Goal: Task Accomplishment & Management: Manage account settings

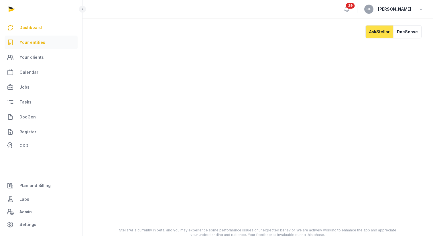
click at [41, 42] on span "Your entities" at bounding box center [32, 42] width 26 height 7
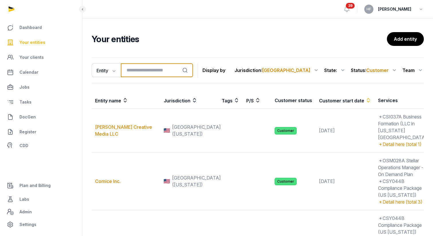
click at [141, 68] on input "search" at bounding box center [157, 70] width 72 height 14
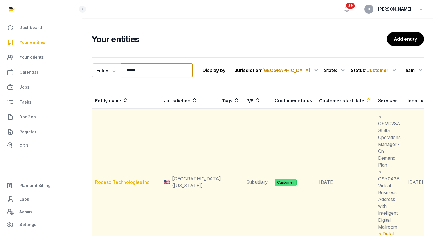
type input "*****"
click at [128, 183] on link "Roceso Technologies Inc." at bounding box center [123, 182] width 56 height 6
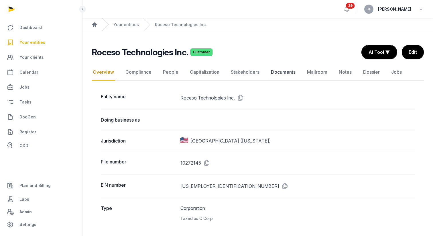
click at [288, 73] on link "Documents" at bounding box center [283, 72] width 27 height 17
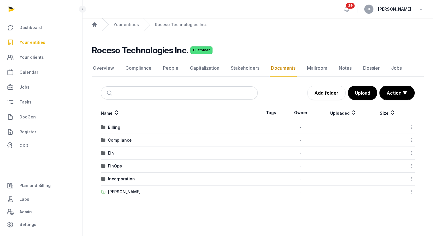
click at [126, 179] on div "Incorporation" at bounding box center [121, 179] width 27 height 6
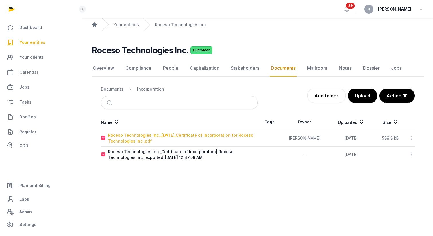
click at [195, 133] on div "Roceso Technologies Inc._2025-07-24_Certificate of Incorporation for Roceso Tec…" at bounding box center [182, 137] width 149 height 11
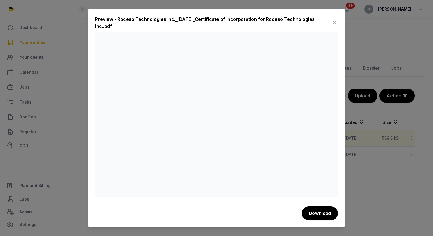
click at [335, 24] on icon at bounding box center [334, 22] width 7 height 9
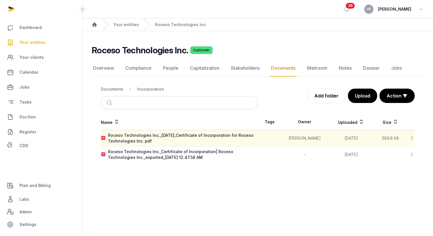
click at [411, 153] on icon at bounding box center [411, 154] width 5 height 6
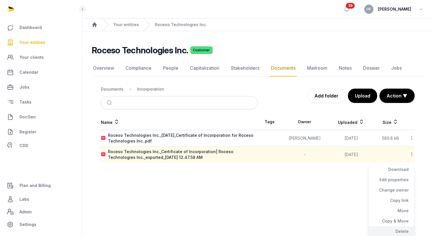
click at [399, 230] on div "Delete" at bounding box center [391, 231] width 46 height 10
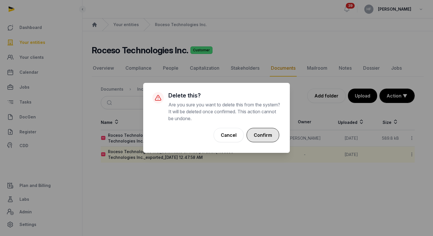
click at [265, 132] on button "Confirm" at bounding box center [262, 135] width 33 height 14
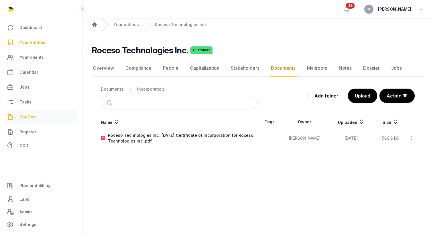
click at [23, 116] on span "DocGen" at bounding box center [27, 116] width 16 height 7
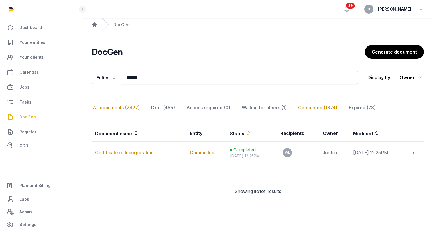
click at [118, 108] on div "All documents (2427)" at bounding box center [116, 107] width 49 height 17
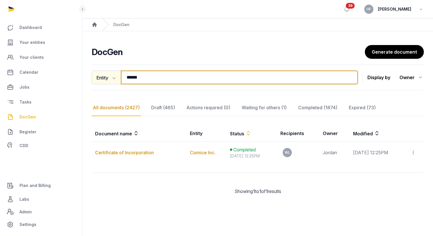
drag, startPoint x: 154, startPoint y: 76, endPoint x: 110, endPoint y: 76, distance: 44.4
click at [112, 76] on div "Entity Document name Entity Recipient ****** Search" at bounding box center [225, 77] width 266 height 14
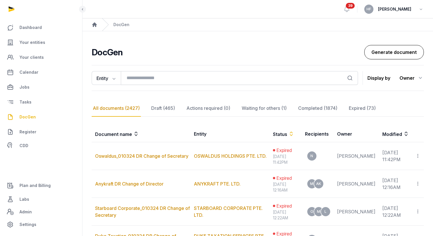
click at [386, 53] on link "Generate document" at bounding box center [394, 52] width 60 height 14
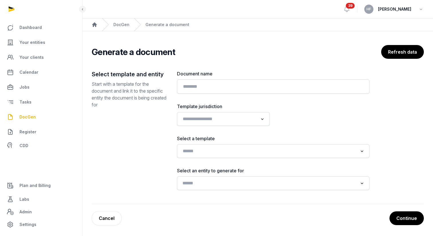
click at [210, 181] on input "Search for option" at bounding box center [268, 183] width 177 height 8
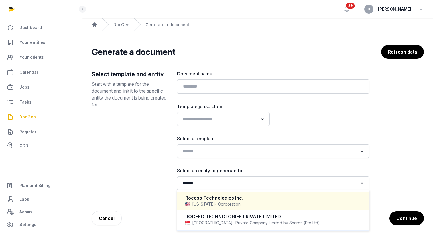
click at [238, 203] on div "Delaware - Corporation" at bounding box center [273, 204] width 176 height 6
type input "******"
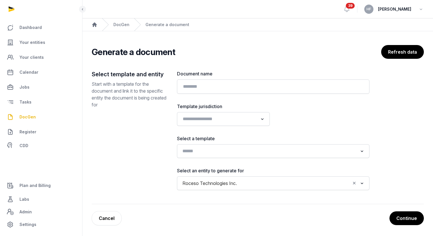
click at [224, 151] on input "Search for option" at bounding box center [268, 151] width 177 height 8
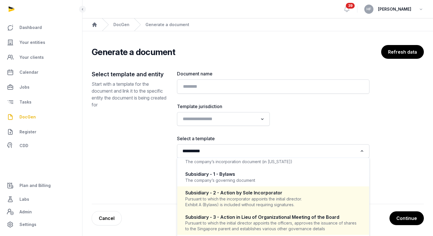
scroll to position [133, 0]
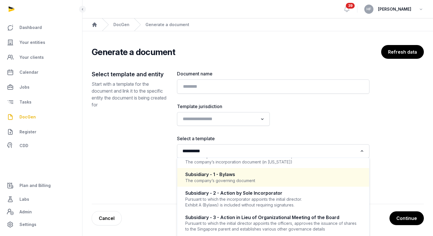
click at [275, 181] on div "The company’s governing document" at bounding box center [273, 180] width 176 height 6
type input "**********"
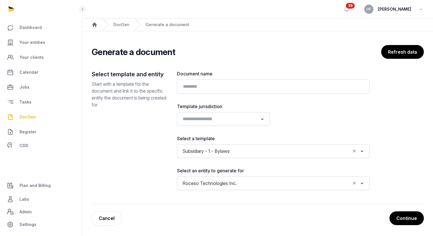
scroll to position [1, 0]
click at [233, 116] on input "Search for option" at bounding box center [219, 119] width 78 height 8
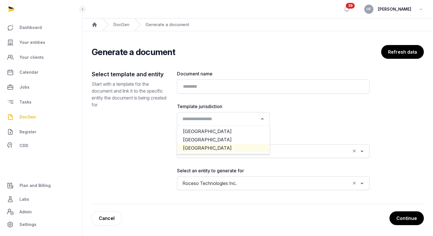
click at [210, 147] on li "USA" at bounding box center [223, 148] width 92 height 8
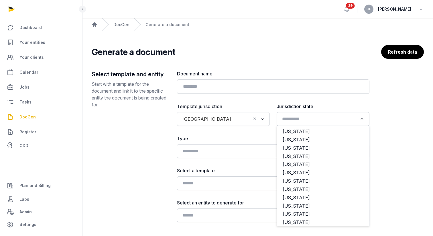
click at [312, 118] on input "Search for option" at bounding box center [319, 119] width 78 height 8
click at [301, 189] on li "Delaware" at bounding box center [323, 189] width 92 height 8
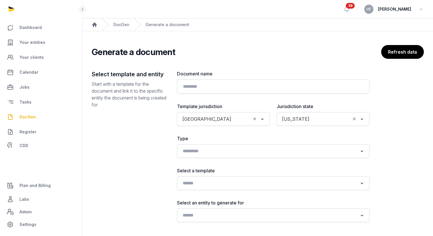
scroll to position [33, 0]
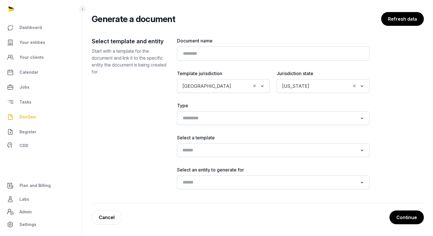
click at [237, 147] on input "Search for option" at bounding box center [268, 150] width 177 height 8
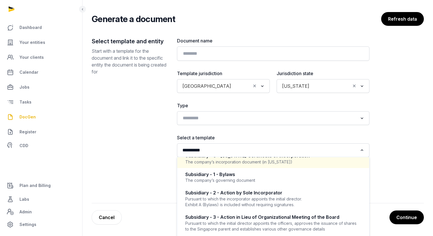
scroll to position [53, 0]
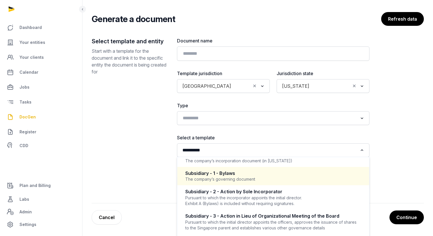
click at [272, 176] on div "Subsidiary - 1 - Bylaws" at bounding box center [273, 173] width 176 height 7
type input "**********"
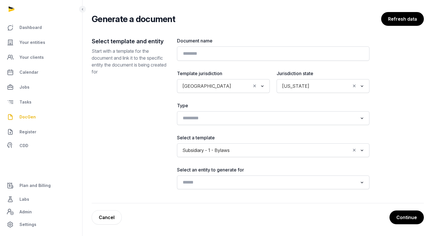
scroll to position [1, 0]
click at [275, 180] on input "Search for option" at bounding box center [268, 182] width 177 height 8
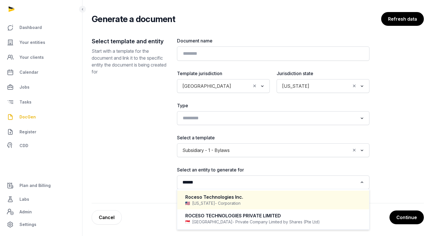
click at [248, 202] on div "Delaware - Corporation" at bounding box center [273, 203] width 176 height 6
type input "******"
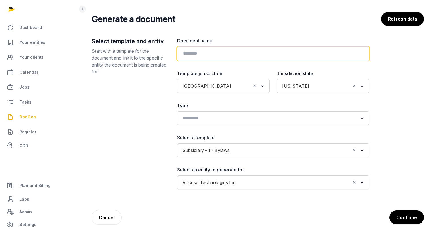
click at [224, 54] on input "text" at bounding box center [273, 53] width 192 height 14
type input "******"
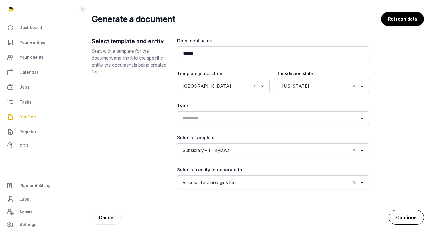
click at [408, 217] on button "Continue" at bounding box center [406, 217] width 35 height 14
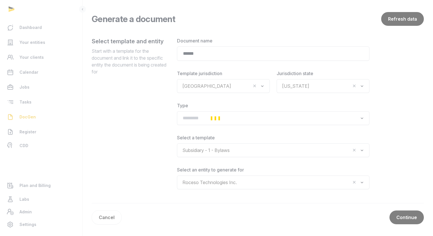
scroll to position [0, 0]
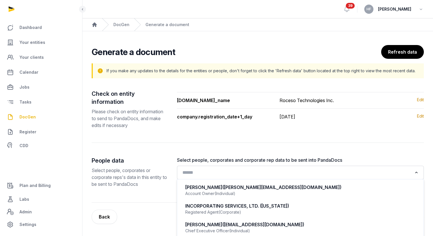
click at [253, 168] on input "Search for option" at bounding box center [296, 172] width 232 height 8
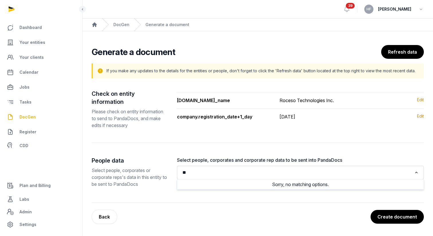
type input "*"
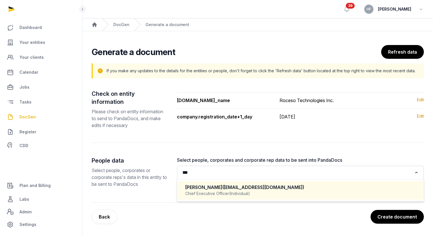
click at [245, 190] on span "(Individual)" at bounding box center [239, 193] width 21 height 6
type input "***"
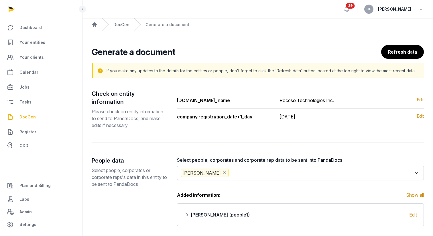
scroll to position [29, 0]
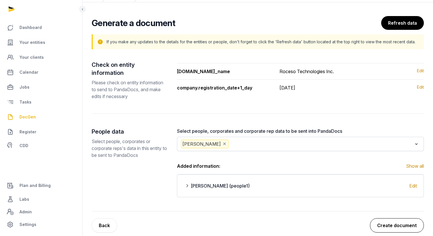
click at [398, 218] on button "Create document" at bounding box center [397, 225] width 54 height 14
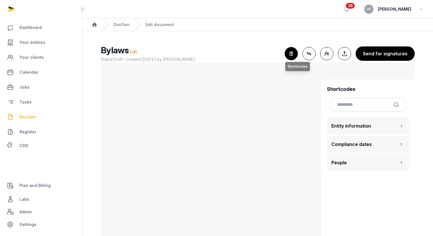
click at [292, 54] on icon "button" at bounding box center [291, 53] width 13 height 13
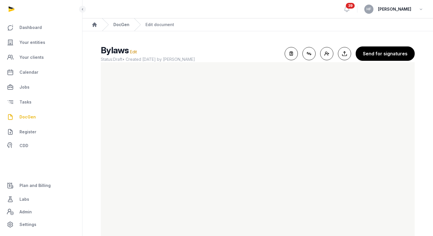
click at [119, 25] on link "DocGen" at bounding box center [121, 25] width 16 height 6
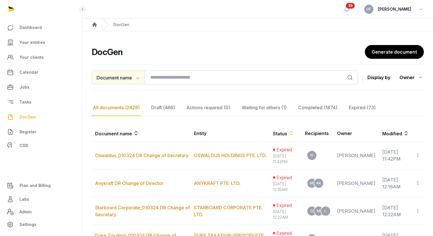
click at [135, 74] on button "Document name" at bounding box center [118, 77] width 53 height 14
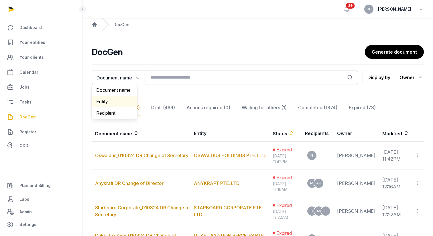
click at [120, 102] on div "Entity" at bounding box center [115, 101] width 46 height 11
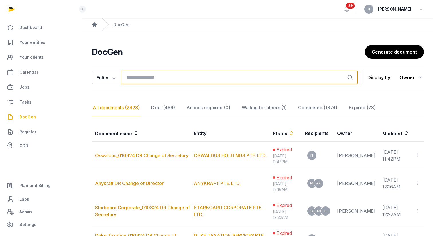
click at [162, 79] on input "search" at bounding box center [239, 77] width 237 height 14
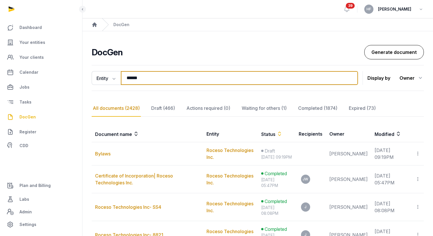
type input "******"
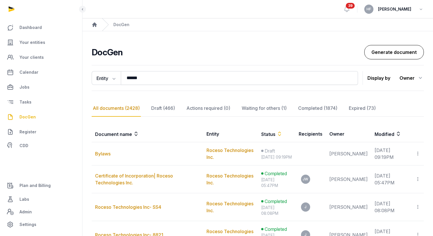
click at [398, 48] on link "Generate document" at bounding box center [394, 52] width 60 height 14
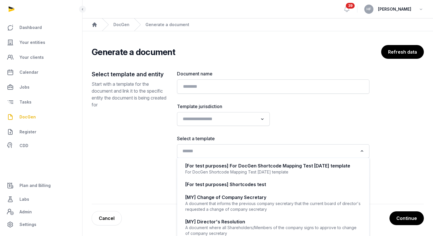
click at [211, 149] on input "Search for option" at bounding box center [268, 151] width 177 height 8
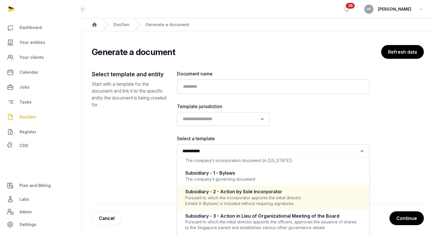
click at [248, 197] on div "Pursuant to which the incorporator appoints the initial director. Exhibit A (By…" at bounding box center [273, 200] width 176 height 11
type input "**********"
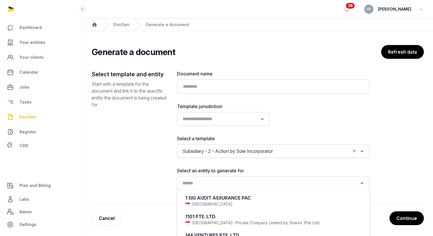
click at [242, 181] on input "Search for option" at bounding box center [268, 183] width 177 height 8
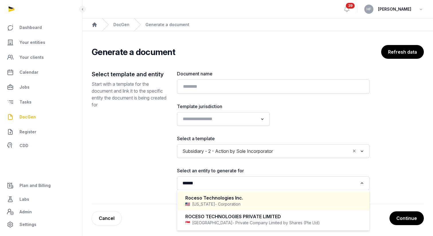
click at [236, 201] on div "Delaware - Corporation" at bounding box center [273, 204] width 176 height 6
type input "******"
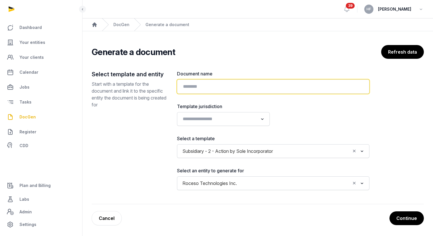
click at [231, 85] on input "text" at bounding box center [273, 86] width 192 height 14
type input "**********"
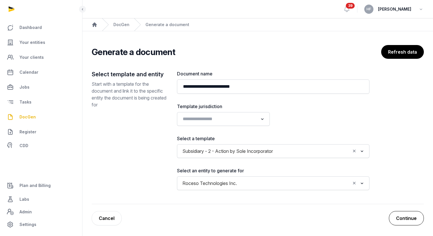
click at [412, 221] on button "Continue" at bounding box center [406, 218] width 35 height 14
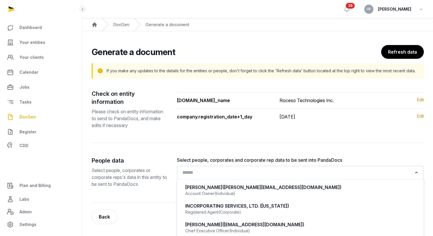
click at [269, 168] on input "Search for option" at bounding box center [296, 172] width 232 height 8
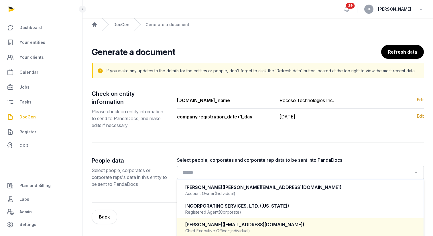
click at [240, 221] on span "(janewang@roceso.com)" at bounding box center [263, 224] width 82 height 6
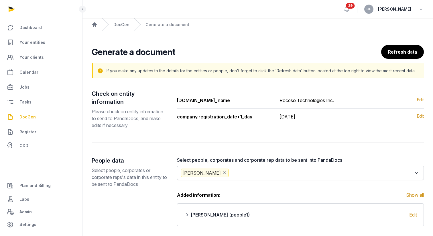
scroll to position [29, 0]
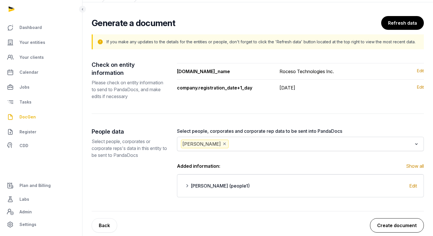
click at [396, 218] on button "Create document" at bounding box center [397, 225] width 54 height 14
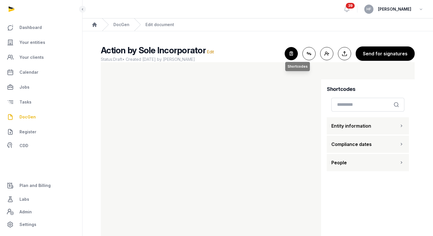
click at [293, 55] on icon "button" at bounding box center [291, 53] width 13 height 13
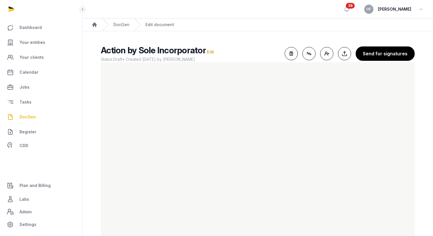
scroll to position [15, 0]
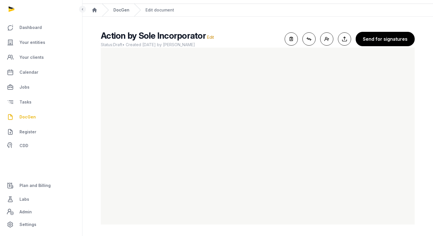
click at [121, 9] on link "DocGen" at bounding box center [121, 10] width 16 height 6
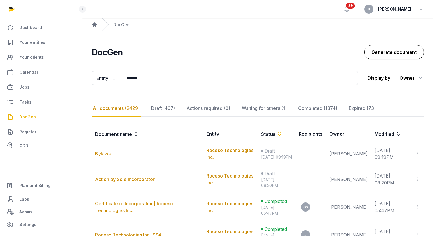
click at [379, 50] on link "Generate document" at bounding box center [394, 52] width 60 height 14
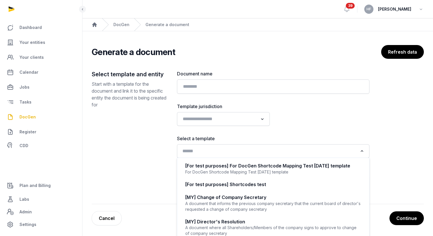
click at [227, 151] on input "Search for option" at bounding box center [268, 151] width 177 height 8
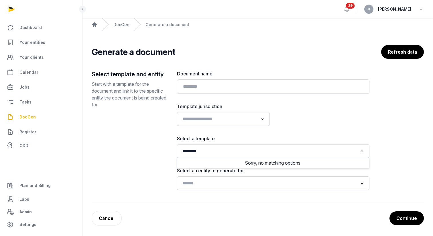
type input "*********"
drag, startPoint x: 228, startPoint y: 151, endPoint x: 142, endPoint y: 151, distance: 86.1
click at [146, 151] on div "Select template and entity Start with a template for the document and link it t…" at bounding box center [258, 137] width 332 height 134
click at [211, 149] on input "Search for option" at bounding box center [268, 151] width 177 height 8
click at [202, 152] on input "Search for option" at bounding box center [268, 151] width 177 height 8
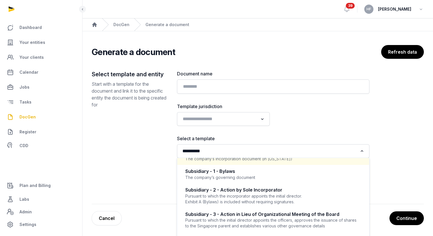
scroll to position [138, 0]
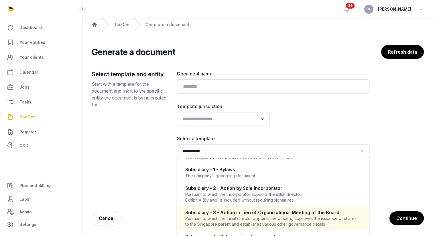
click at [250, 211] on div "Subsidiary - 3 - Action in Lieu of Organizational Meeting of the Board" at bounding box center [273, 212] width 176 height 7
type input "**********"
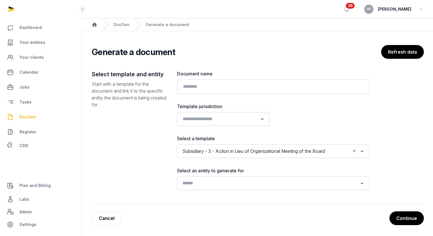
click at [234, 185] on input "Search for option" at bounding box center [268, 183] width 177 height 8
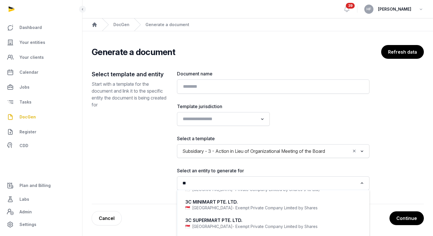
scroll to position [0, 0]
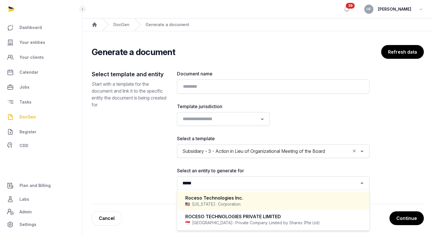
click at [239, 199] on div "Roceso Technologies Inc." at bounding box center [273, 197] width 176 height 7
type input "*****"
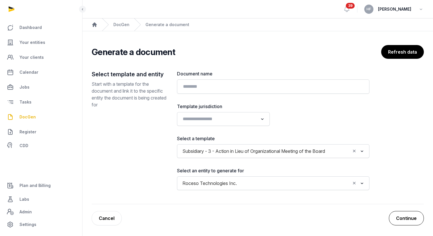
click at [411, 216] on button "Continue" at bounding box center [406, 218] width 35 height 14
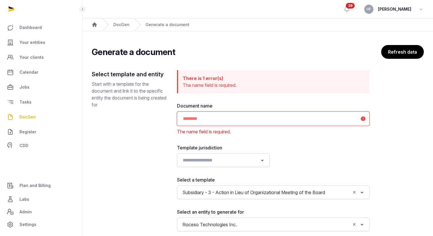
click at [250, 119] on input "text" at bounding box center [273, 118] width 192 height 14
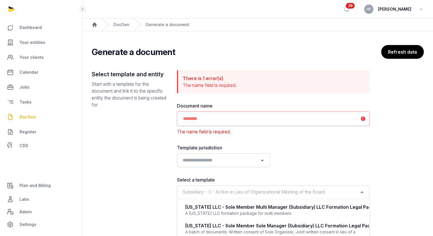
scroll to position [110, 0]
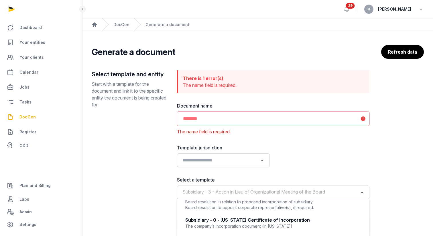
drag, startPoint x: 217, startPoint y: 193, endPoint x: 287, endPoint y: 193, distance: 69.3
click at [287, 193] on span "Subsidiary - 3 - Action in Lieu of Organizational Meeting of the Board" at bounding box center [253, 191] width 145 height 7
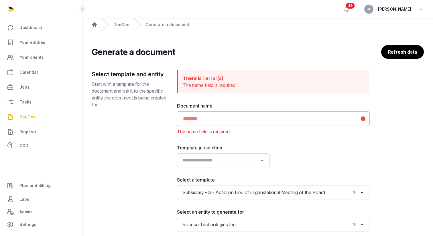
drag, startPoint x: 217, startPoint y: 193, endPoint x: 315, endPoint y: 192, distance: 97.9
click at [315, 192] on span "Subsidiary - 3 - Action in Lieu of Organizational Meeting of the Board" at bounding box center [253, 192] width 145 height 8
click at [266, 118] on input "text" at bounding box center [273, 118] width 192 height 14
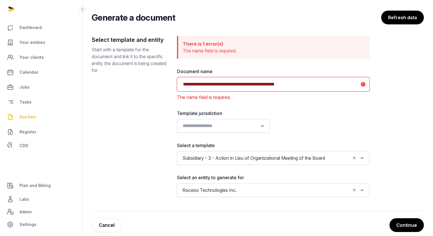
scroll to position [35, 0]
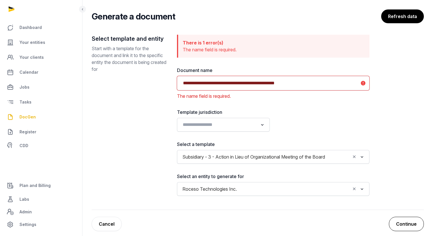
type input "**********"
click at [406, 221] on button "Continue" at bounding box center [406, 223] width 35 height 14
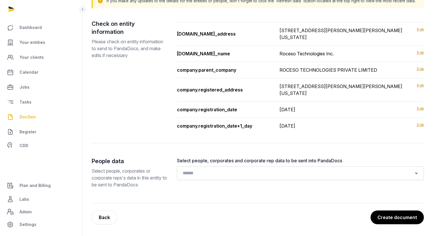
scroll to position [84, 0]
click at [422, 83] on link "Edit" at bounding box center [420, 90] width 7 height 14
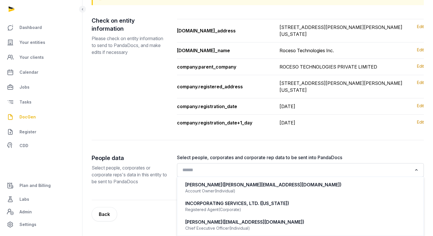
click at [333, 174] on input "Search for option" at bounding box center [296, 170] width 232 height 8
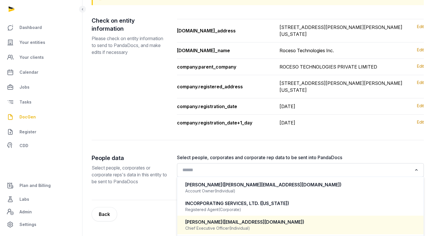
click at [283, 223] on div "Jane Wang (janewang@roceso.com)" at bounding box center [300, 221] width 230 height 7
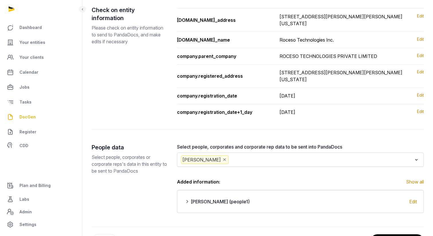
scroll to position [121, 0]
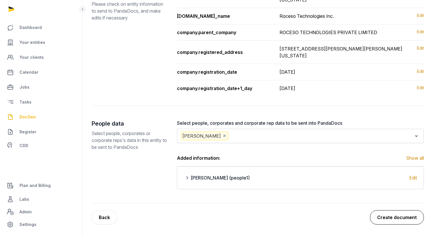
click at [395, 219] on button "Create document" at bounding box center [397, 217] width 54 height 14
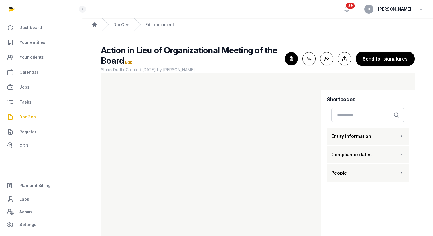
click at [294, 60] on icon "button" at bounding box center [291, 58] width 13 height 13
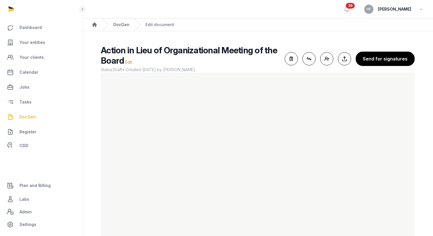
click at [122, 25] on link "DocGen" at bounding box center [121, 25] width 16 height 6
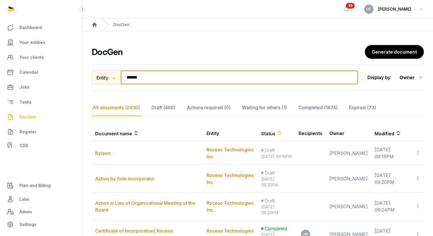
drag, startPoint x: 149, startPoint y: 77, endPoint x: 114, endPoint y: 75, distance: 34.9
click at [114, 75] on div "Entity Document name Entity Recipient ****** Search" at bounding box center [225, 77] width 266 height 14
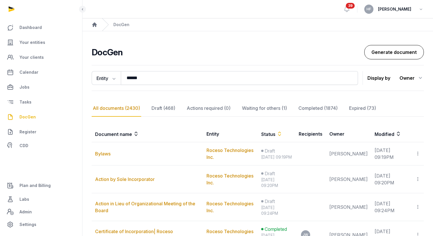
click at [387, 51] on link "Generate document" at bounding box center [394, 52] width 60 height 14
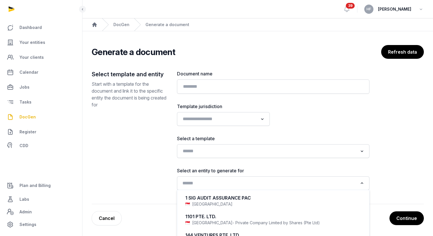
click at [220, 186] on input "Search for option" at bounding box center [268, 183] width 177 height 8
click at [218, 145] on div "Loading..." at bounding box center [273, 151] width 192 height 14
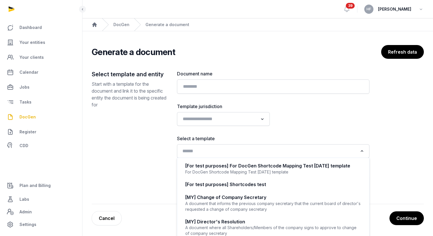
click at [210, 150] on input "Search for option" at bounding box center [268, 151] width 177 height 8
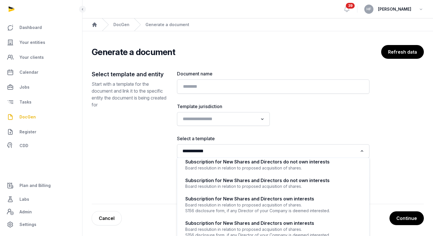
scroll to position [39, 0]
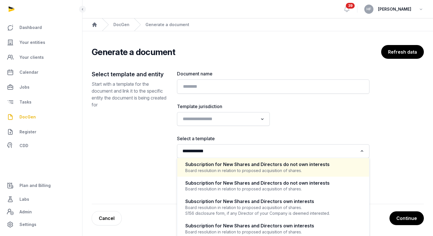
drag, startPoint x: 220, startPoint y: 151, endPoint x: 164, endPoint y: 150, distance: 56.7
click at [164, 151] on div "**********" at bounding box center [258, 137] width 332 height 134
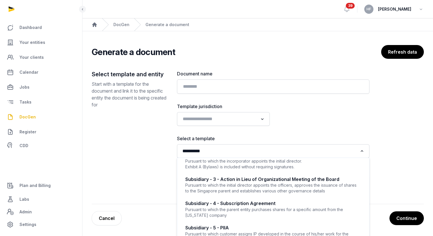
scroll to position [172, 0]
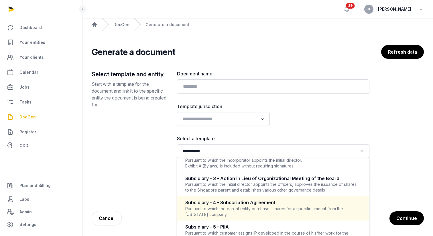
click at [238, 204] on div "Subsidiary - 4 - Subscription Agreement" at bounding box center [273, 202] width 176 height 7
type input "**********"
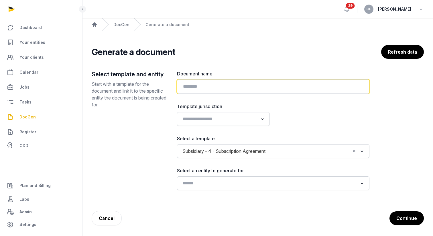
click at [213, 87] on input "text" at bounding box center [273, 86] width 192 height 14
type input "**********"
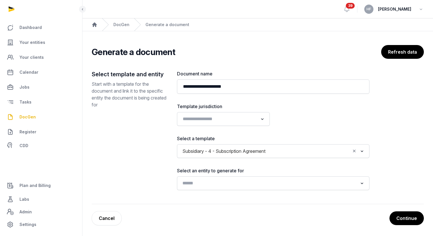
click at [248, 184] on input "Search for option" at bounding box center [268, 183] width 177 height 8
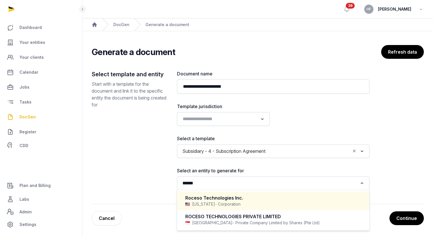
click at [248, 201] on div "Delaware - Corporation" at bounding box center [273, 204] width 176 height 6
type input "******"
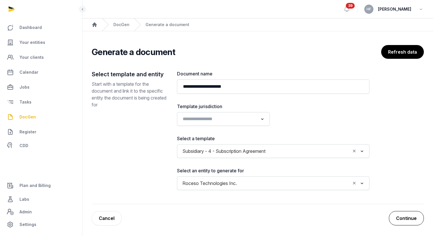
click at [409, 219] on button "Continue" at bounding box center [406, 218] width 35 height 14
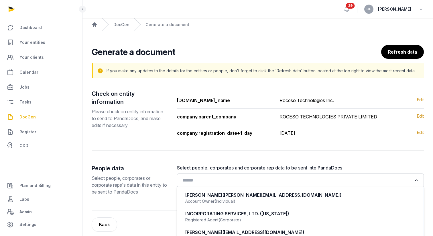
click at [245, 182] on input "Search for option" at bounding box center [296, 180] width 232 height 8
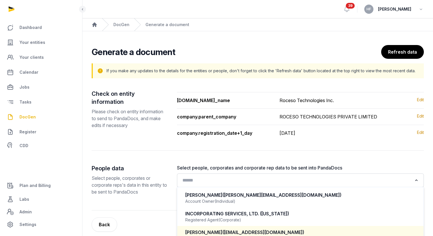
click at [238, 231] on span "(janewang@roceso.com)" at bounding box center [263, 232] width 82 height 6
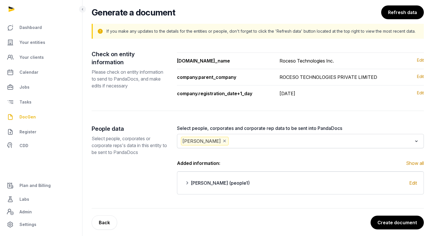
scroll to position [45, 0]
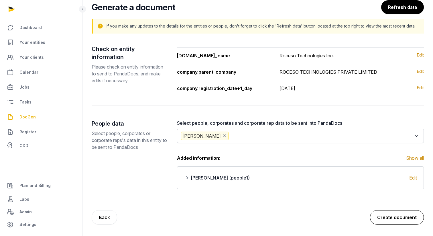
click at [394, 217] on button "Create document" at bounding box center [397, 217] width 54 height 14
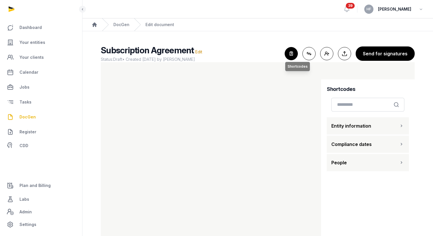
click at [292, 54] on icon "button" at bounding box center [291, 53] width 13 height 13
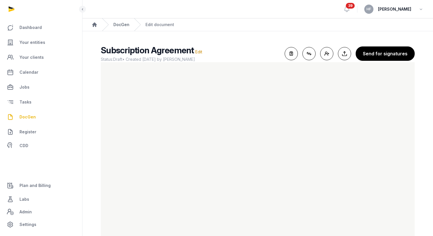
click at [123, 25] on link "DocGen" at bounding box center [121, 25] width 16 height 6
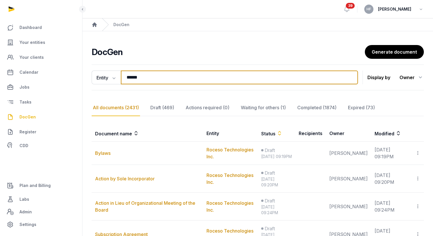
click at [149, 77] on input "******" at bounding box center [239, 77] width 237 height 14
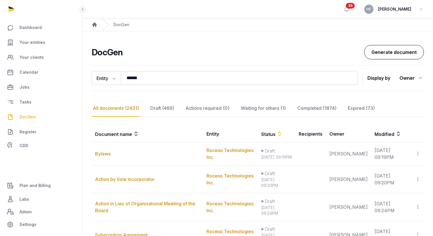
click at [386, 50] on link "Generate document" at bounding box center [394, 52] width 60 height 14
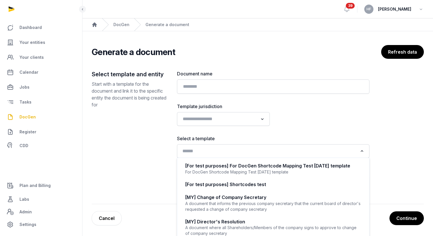
click at [211, 149] on input "Search for option" at bounding box center [268, 151] width 177 height 8
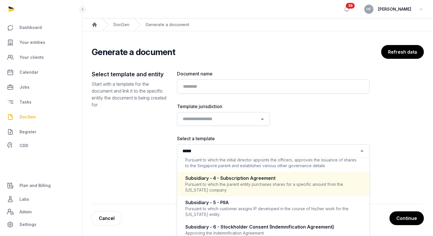
scroll to position [209, 0]
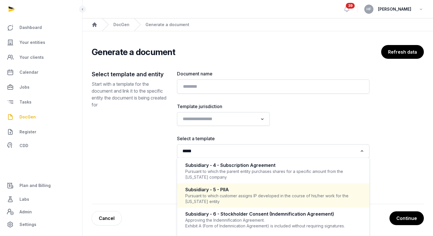
click at [263, 199] on div "Pursuant to which customer assigns IP developed in the course of his/her work f…" at bounding box center [273, 198] width 176 height 11
type input "*****"
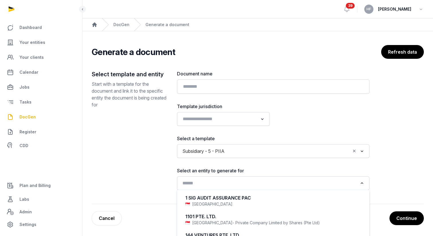
click at [217, 181] on input "Search for option" at bounding box center [268, 183] width 177 height 8
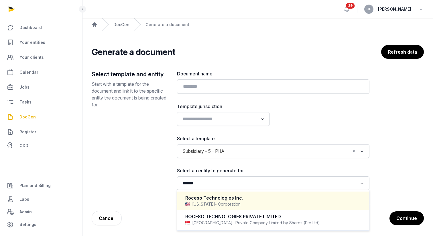
click at [244, 195] on div "Roceso Technologies Inc." at bounding box center [273, 197] width 176 height 7
type input "******"
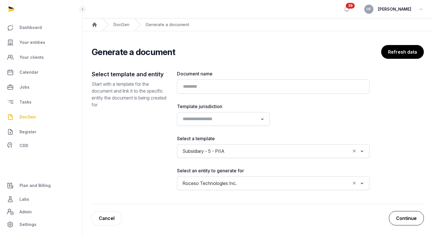
click at [404, 217] on button "Continue" at bounding box center [406, 218] width 35 height 14
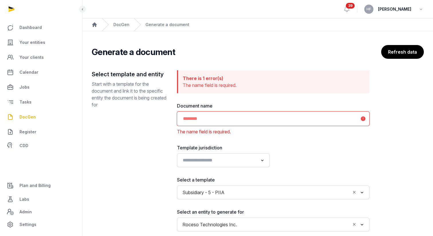
click at [232, 116] on input "text" at bounding box center [273, 118] width 192 height 14
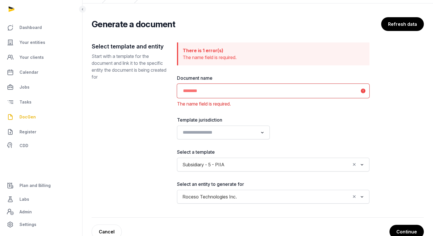
scroll to position [32, 0]
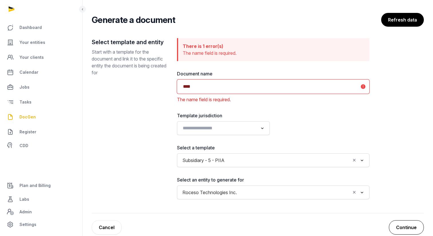
type input "****"
click at [410, 228] on button "Continue" at bounding box center [406, 227] width 35 height 14
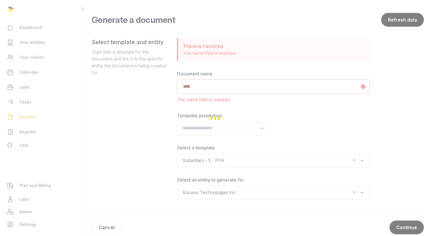
scroll to position [0, 0]
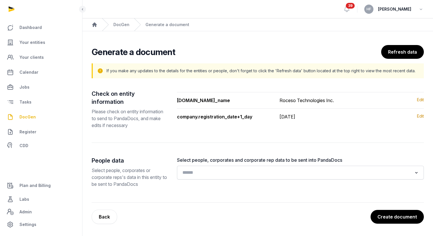
click at [258, 168] on input "Search for option" at bounding box center [296, 172] width 232 height 8
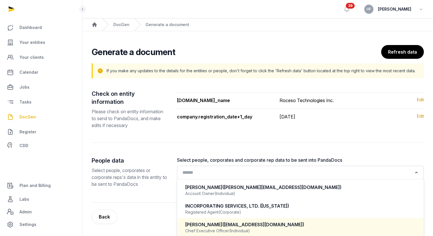
click at [243, 227] on span "(Individual)" at bounding box center [239, 230] width 21 height 6
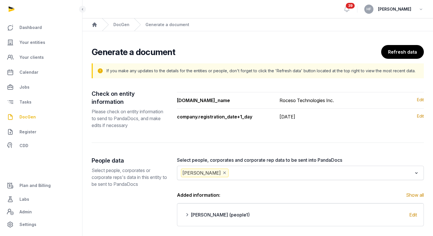
scroll to position [29, 0]
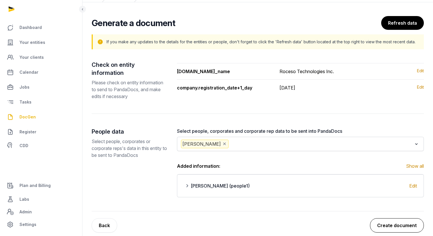
click at [389, 218] on button "Create document" at bounding box center [397, 225] width 54 height 14
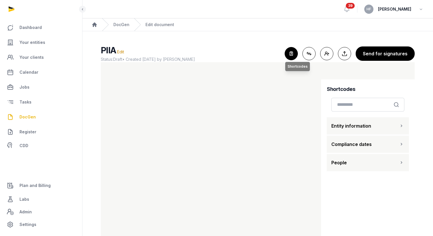
click at [295, 52] on icon "button" at bounding box center [291, 53] width 13 height 13
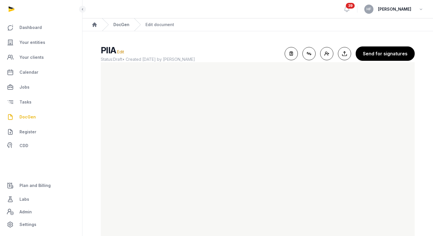
click at [124, 25] on link "DocGen" at bounding box center [121, 25] width 16 height 6
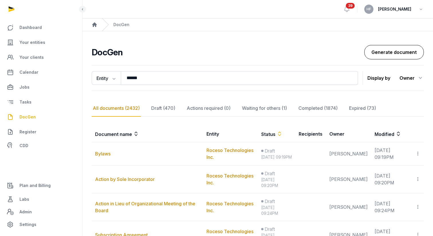
click at [377, 52] on link "Generate document" at bounding box center [394, 52] width 60 height 14
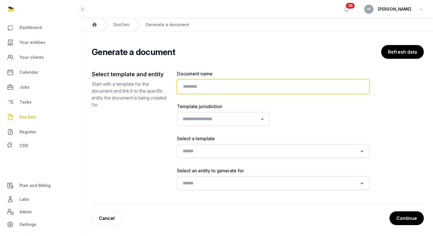
click at [234, 85] on input "text" at bounding box center [273, 86] width 192 height 14
type input "*"
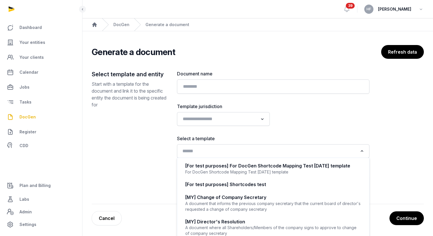
click at [222, 146] on div "Search for option" at bounding box center [269, 150] width 178 height 9
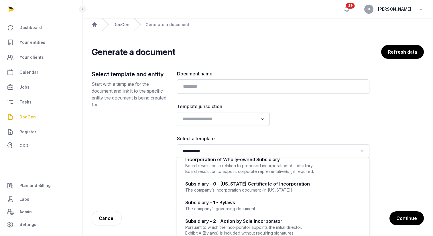
scroll to position [209, 0]
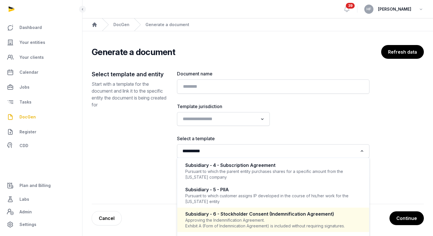
click at [258, 217] on div "Approving the Indemnification Agreement. Exhibit A (Form of Indemnication Agree…" at bounding box center [273, 222] width 176 height 11
type input "**********"
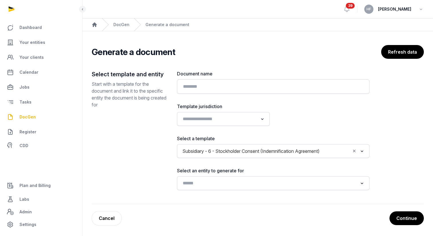
scroll to position [1, 0]
click at [225, 179] on input "Search for option" at bounding box center [268, 183] width 177 height 8
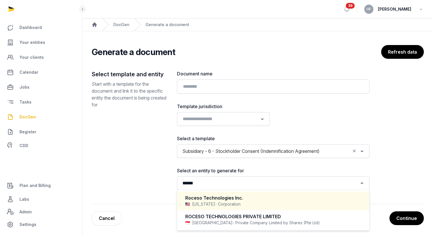
click at [239, 197] on div "Roceso Technologies Inc." at bounding box center [273, 197] width 176 height 7
type input "******"
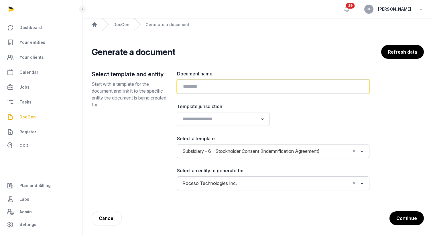
click at [291, 86] on input "text" at bounding box center [273, 86] width 192 height 14
type input "**********"
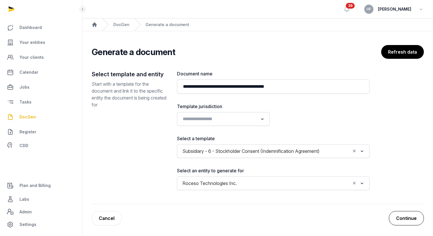
click at [402, 221] on button "Continue" at bounding box center [406, 218] width 35 height 14
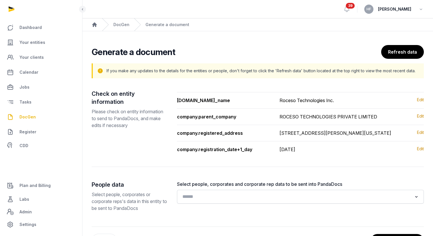
click at [238, 200] on input "Search for option" at bounding box center [296, 196] width 232 height 8
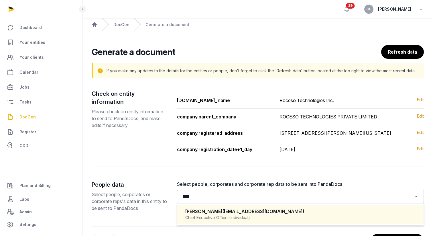
click at [234, 220] on span "(Individual)" at bounding box center [239, 217] width 21 height 6
type input "****"
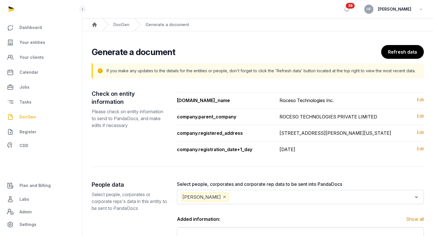
scroll to position [68, 0]
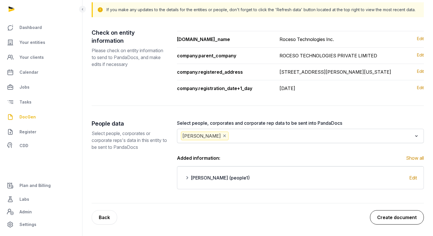
click at [409, 217] on button "Create document" at bounding box center [397, 217] width 54 height 14
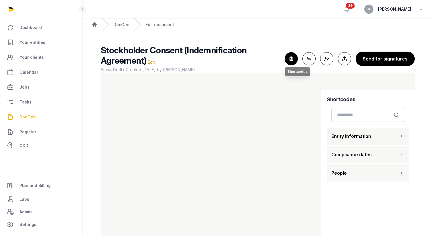
click at [292, 59] on icon "button" at bounding box center [291, 58] width 13 height 13
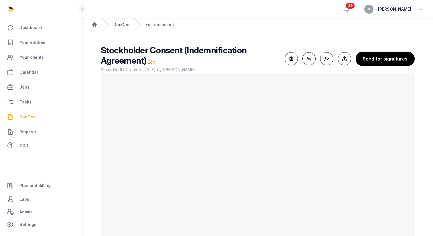
click at [120, 27] on link "DocGen" at bounding box center [121, 25] width 16 height 6
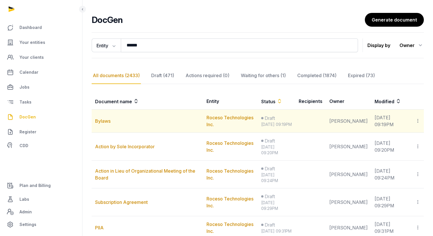
scroll to position [35, 0]
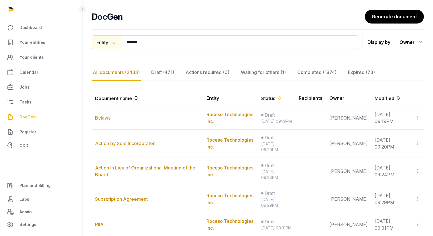
click at [114, 45] on icon "button" at bounding box center [113, 42] width 6 height 6
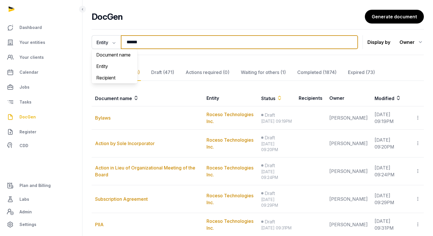
click at [155, 44] on input "******" at bounding box center [239, 42] width 237 height 14
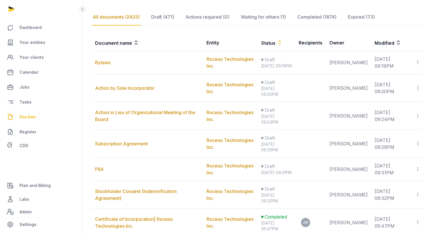
scroll to position [78, 0]
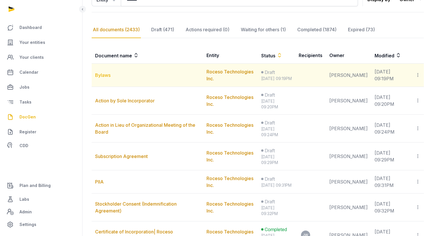
click at [104, 78] on link "Bylaws" at bounding box center [102, 75] width 15 height 6
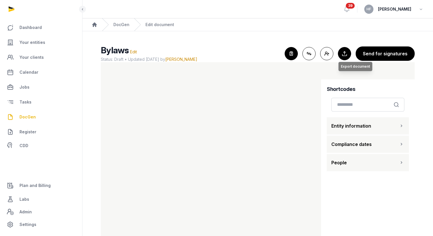
click at [349, 54] on button "Export to Documents Export document" at bounding box center [344, 53] width 13 height 13
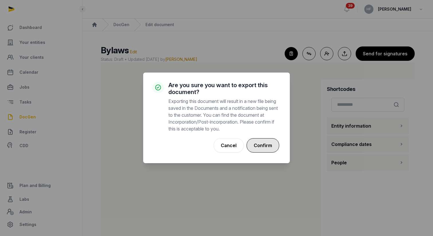
click at [269, 143] on button "Confirm" at bounding box center [262, 145] width 33 height 14
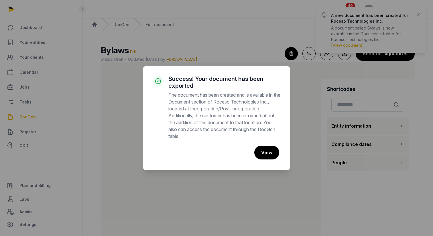
click at [227, 93] on p "The document has been created and is available in the Document section of Roces…" at bounding box center [224, 115] width 112 height 48
click at [262, 150] on button "View" at bounding box center [266, 152] width 25 height 14
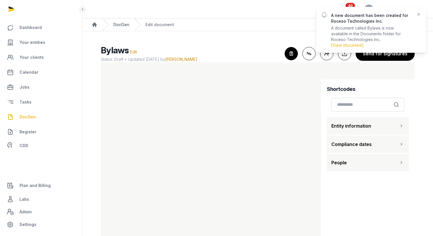
click at [124, 24] on link "DocGen" at bounding box center [121, 25] width 16 height 6
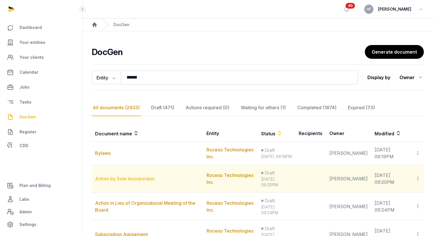
click at [136, 181] on link "Action by Sole Incorporator" at bounding box center [125, 178] width 60 height 6
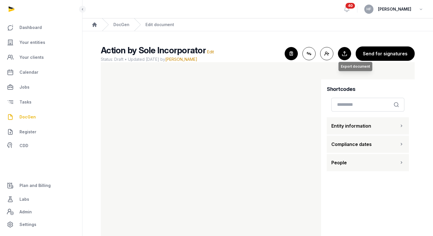
click at [347, 53] on button "Export to Documents Export document" at bounding box center [344, 53] width 13 height 13
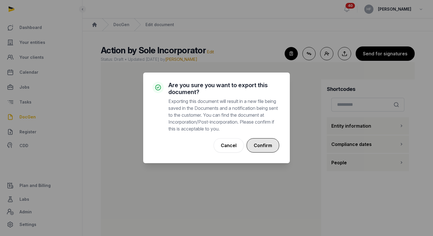
click at [263, 141] on button "Confirm" at bounding box center [262, 145] width 33 height 14
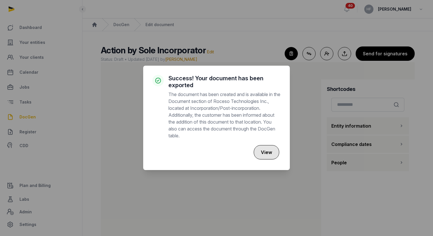
click at [265, 153] on button "View" at bounding box center [266, 152] width 25 height 14
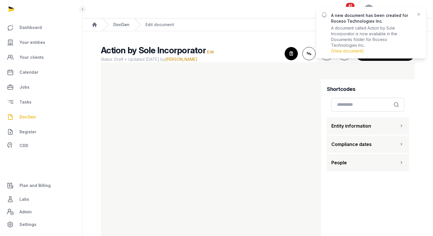
click at [126, 25] on link "DocGen" at bounding box center [121, 25] width 16 height 6
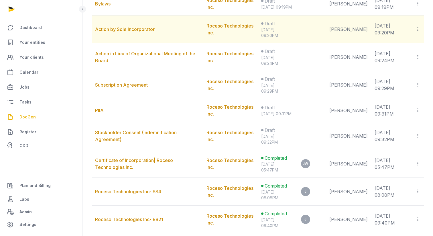
scroll to position [149, 0]
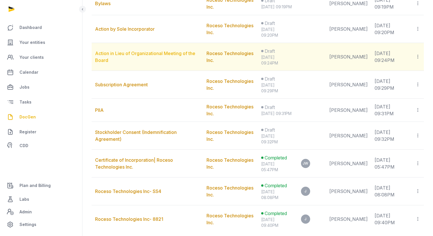
click at [157, 58] on link "Action in Lieu of Organizational Meeting of the Board" at bounding box center [145, 56] width 100 height 13
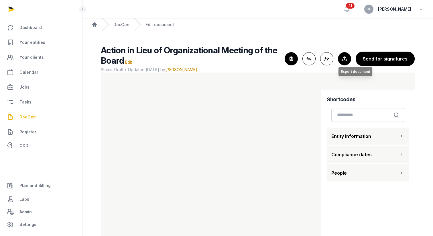
click at [346, 58] on button "Export to Documents Export document" at bounding box center [344, 58] width 13 height 13
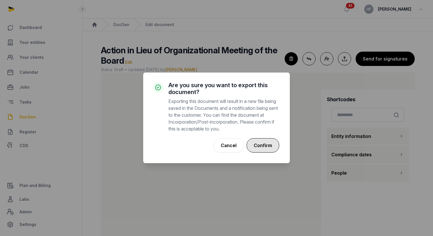
click at [270, 146] on button "Confirm" at bounding box center [262, 145] width 33 height 14
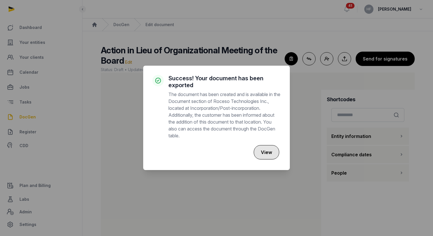
click at [265, 152] on button "View" at bounding box center [266, 152] width 25 height 14
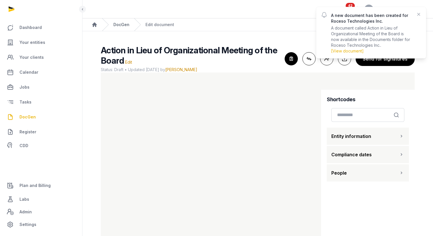
click at [117, 25] on link "DocGen" at bounding box center [121, 25] width 16 height 6
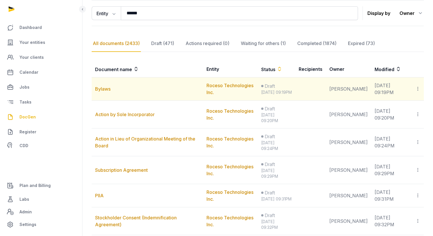
scroll to position [64, 0]
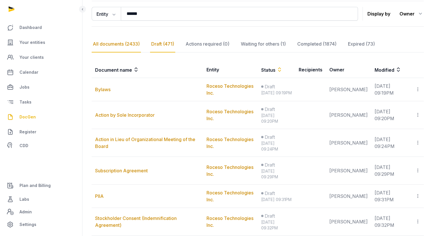
click at [171, 44] on div "Draft (471)" at bounding box center [162, 44] width 25 height 17
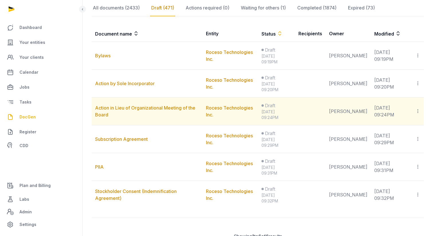
scroll to position [99, 0]
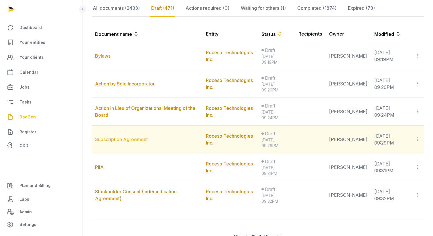
click at [136, 138] on link "Subscription Agreement" at bounding box center [121, 139] width 53 height 6
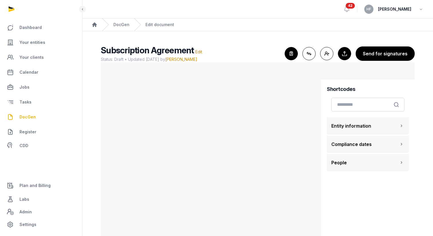
click at [346, 54] on button "Export to Documents" at bounding box center [344, 53] width 13 height 13
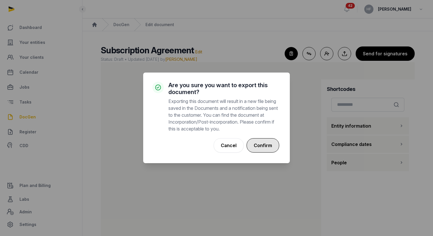
click at [268, 144] on button "Confirm" at bounding box center [262, 145] width 33 height 14
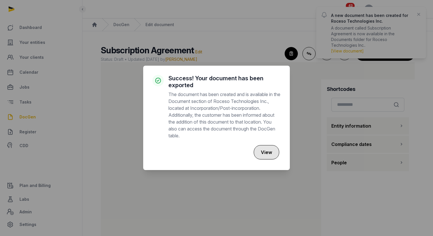
click at [271, 154] on button "View" at bounding box center [266, 152] width 25 height 14
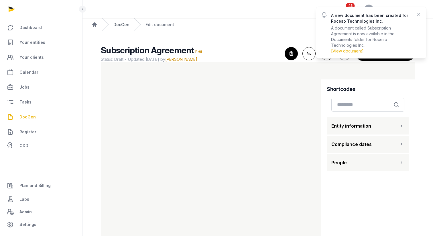
click at [126, 25] on link "DocGen" at bounding box center [121, 25] width 16 height 6
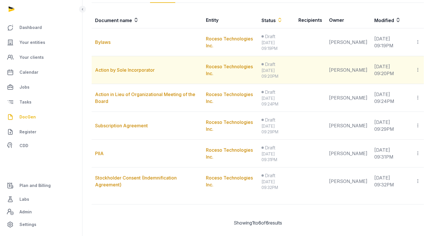
scroll to position [124, 0]
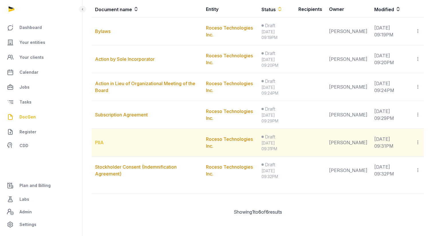
click at [99, 142] on link "PIIA" at bounding box center [99, 142] width 9 height 6
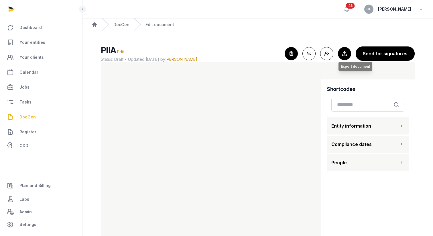
click at [344, 51] on button "Export to Documents Export document" at bounding box center [344, 53] width 13 height 13
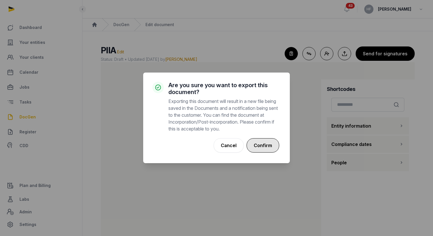
click at [264, 143] on button "Confirm" at bounding box center [262, 145] width 33 height 14
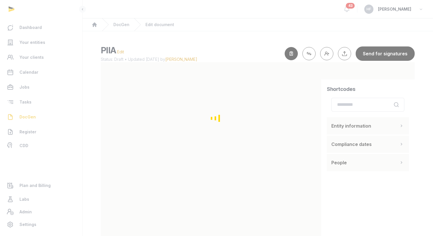
click at [125, 25] on div "Loading" at bounding box center [216, 118] width 433 height 236
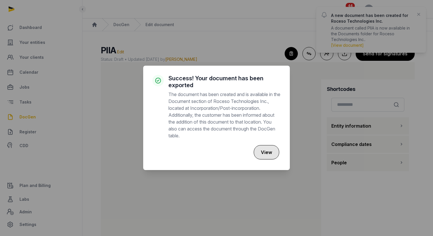
click at [267, 149] on button "View" at bounding box center [266, 152] width 25 height 14
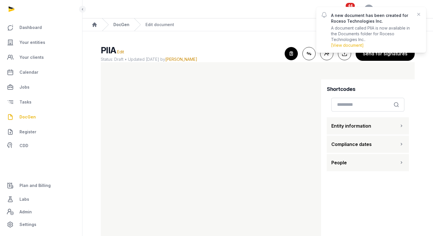
click at [122, 24] on link "DocGen" at bounding box center [121, 25] width 16 height 6
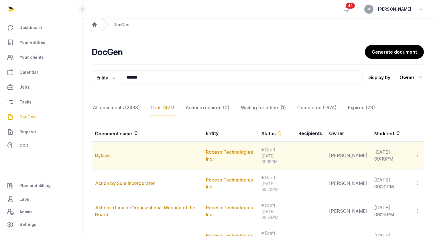
scroll to position [124, 0]
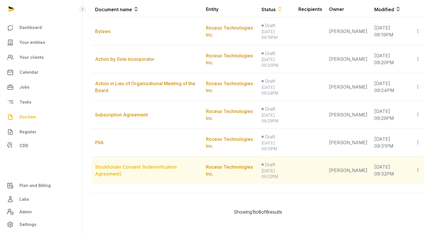
click at [136, 166] on link "Stockholder Consent (Indemnification Agreement)" at bounding box center [136, 170] width 82 height 13
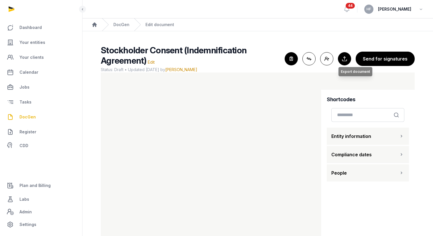
click at [346, 61] on button "Export to Documents Export document" at bounding box center [344, 58] width 13 height 13
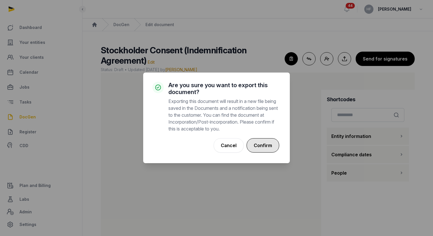
click at [268, 147] on button "Confirm" at bounding box center [262, 145] width 33 height 14
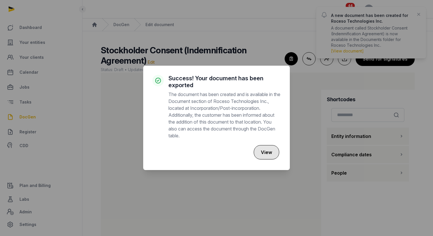
click at [264, 152] on button "View" at bounding box center [266, 152] width 25 height 14
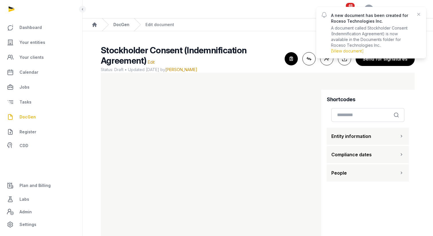
click at [120, 24] on link "DocGen" at bounding box center [121, 25] width 16 height 6
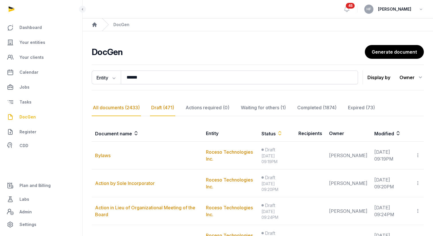
click at [132, 108] on div "All documents (2433)" at bounding box center [116, 107] width 49 height 17
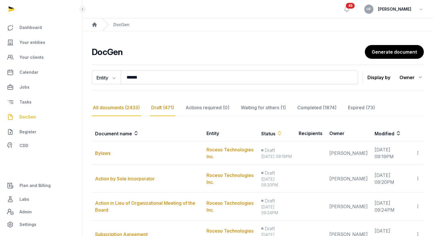
click at [171, 106] on div "Draft (471)" at bounding box center [162, 107] width 25 height 17
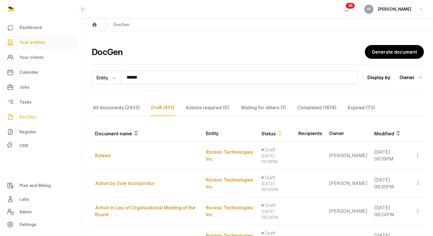
click at [43, 44] on span "Your entities" at bounding box center [32, 42] width 26 height 7
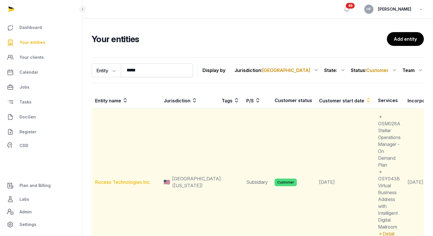
click at [137, 180] on link "Roceso Technologies Inc." at bounding box center [123, 182] width 56 height 6
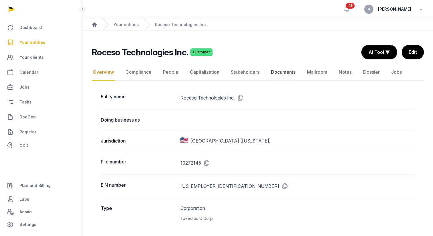
click at [281, 72] on link "Documents" at bounding box center [283, 72] width 27 height 17
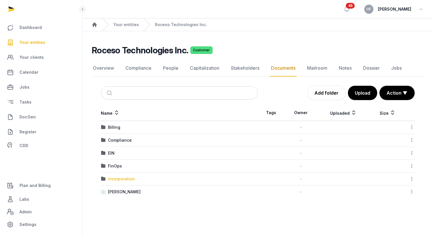
click at [124, 178] on div "Incorporation" at bounding box center [121, 179] width 27 height 6
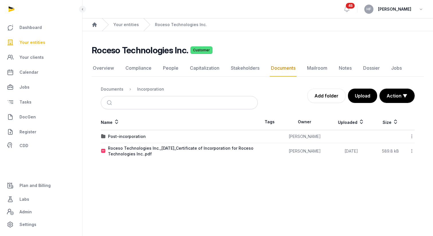
click at [410, 136] on icon at bounding box center [411, 136] width 5 height 6
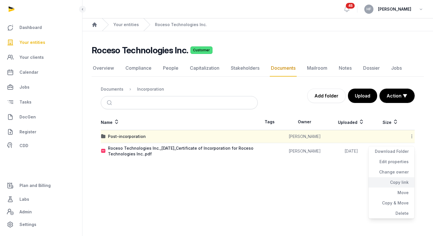
click at [402, 179] on div "Copy link" at bounding box center [391, 182] width 46 height 10
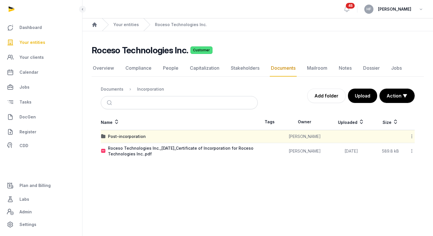
click at [412, 150] on icon at bounding box center [411, 151] width 5 height 6
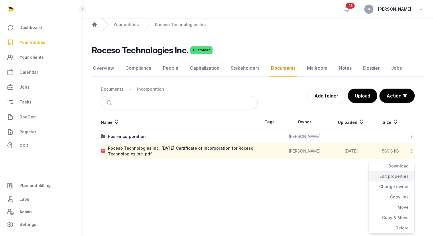
click at [400, 174] on div "Edit properties" at bounding box center [391, 176] width 46 height 10
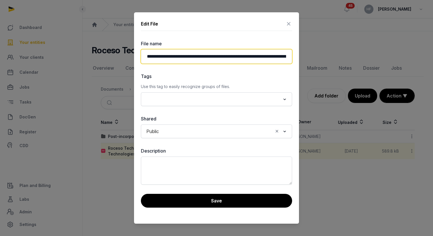
click at [260, 59] on input "**********" at bounding box center [216, 56] width 151 height 14
type input "**********"
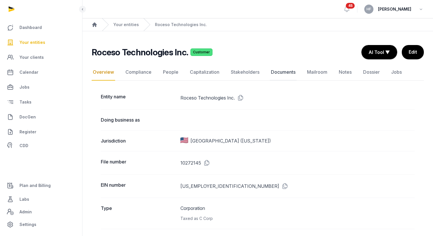
click at [289, 71] on link "Documents" at bounding box center [283, 72] width 27 height 17
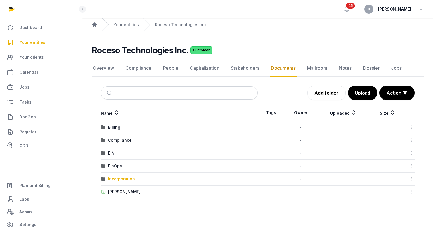
click at [127, 179] on div "Incorporation" at bounding box center [121, 179] width 27 height 6
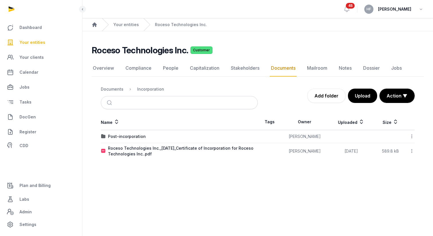
click at [411, 151] on icon at bounding box center [411, 151] width 5 height 6
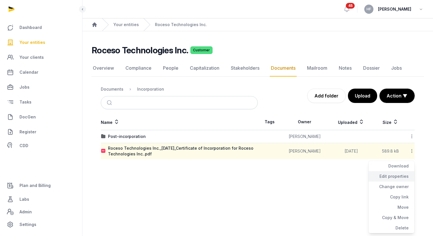
click at [399, 177] on div "Edit properties" at bounding box center [391, 176] width 46 height 10
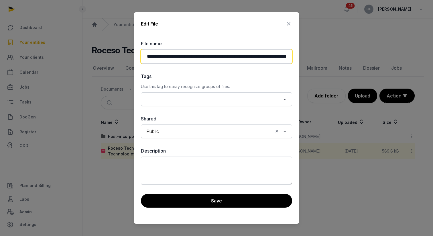
drag, startPoint x: 204, startPoint y: 57, endPoint x: 137, endPoint y: 57, distance: 67.0
click at [137, 57] on div "**********" at bounding box center [216, 117] width 165 height 211
click at [271, 54] on input "**********" at bounding box center [216, 56] width 151 height 14
click at [278, 57] on input "**********" at bounding box center [216, 56] width 151 height 14
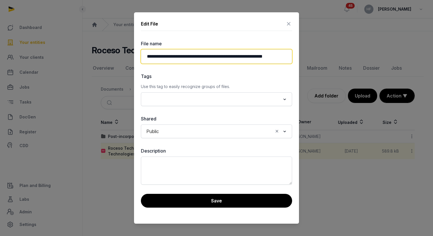
scroll to position [0, 9]
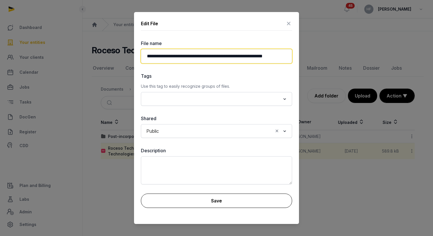
type input "**********"
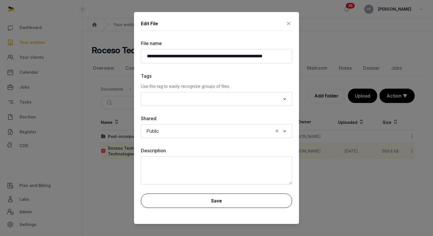
click at [236, 203] on button "Save" at bounding box center [216, 200] width 151 height 14
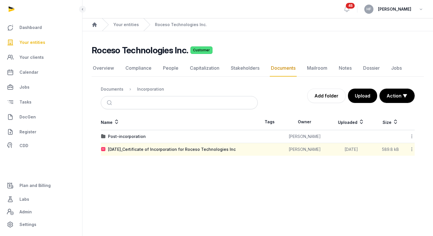
click at [412, 135] on icon at bounding box center [411, 136] width 5 height 6
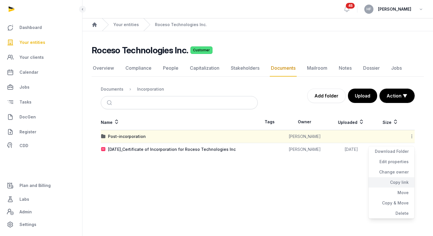
click at [400, 180] on div "Copy link" at bounding box center [391, 182] width 46 height 10
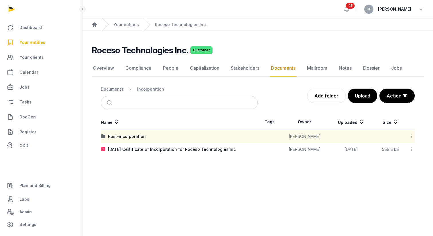
click at [412, 135] on icon at bounding box center [411, 136] width 5 height 6
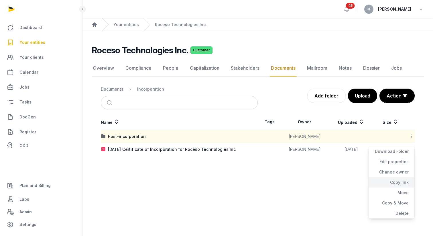
click at [404, 178] on div "Copy link" at bounding box center [391, 182] width 46 height 10
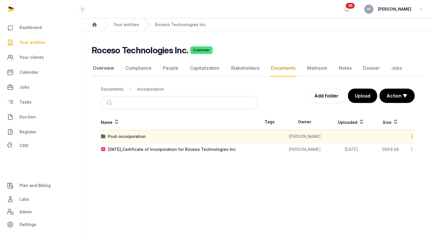
click at [106, 66] on link "Overview" at bounding box center [103, 68] width 23 height 17
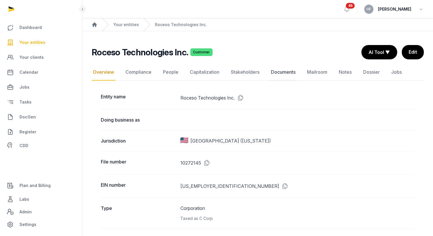
click at [286, 73] on link "Documents" at bounding box center [283, 72] width 27 height 17
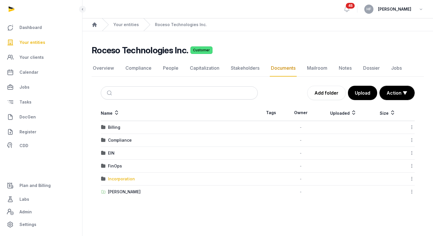
click at [129, 178] on div "Incorporation" at bounding box center [121, 179] width 27 height 6
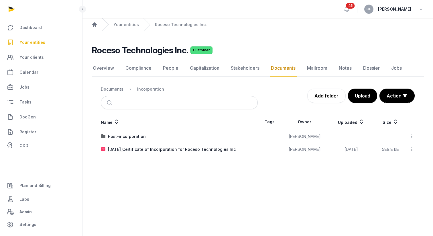
click at [412, 134] on icon at bounding box center [411, 136] width 5 height 6
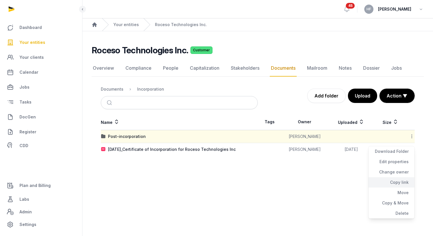
click at [406, 181] on div "Copy link" at bounding box center [391, 182] width 46 height 10
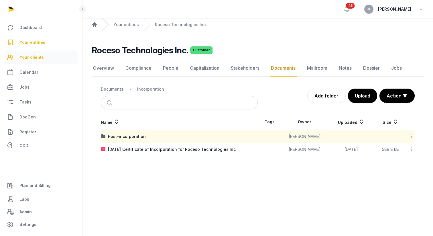
click at [40, 60] on span "Your clients" at bounding box center [31, 57] width 24 height 7
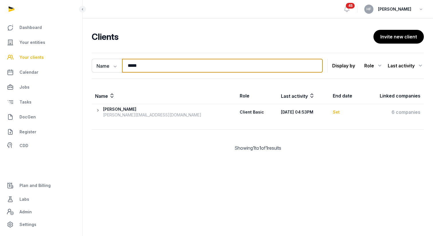
drag, startPoint x: 147, startPoint y: 66, endPoint x: 88, endPoint y: 65, distance: 58.7
click at [88, 65] on div "Name Name Email Entity ***** Search Display by Role All roles Client Basic Clie…" at bounding box center [257, 107] width 350 height 108
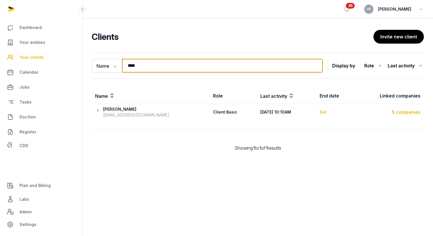
type input "****"
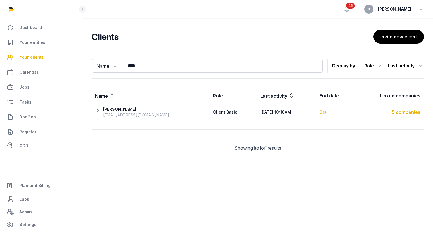
click at [412, 113] on div "5 companies" at bounding box center [389, 111] width 62 height 7
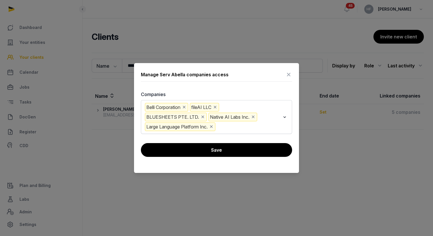
click at [238, 124] on input "Search for option" at bounding box center [248, 126] width 64 height 9
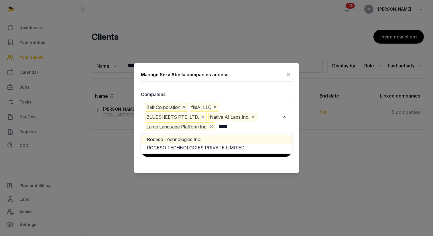
click at [216, 139] on li "Roceso Technologies Inc." at bounding box center [216, 139] width 151 height 8
type input "*****"
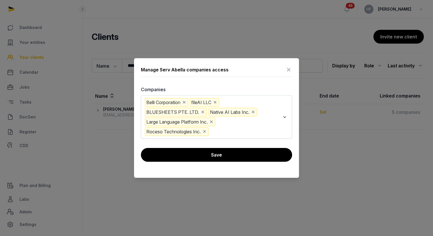
click at [238, 133] on input "Search for option" at bounding box center [244, 131] width 71 height 9
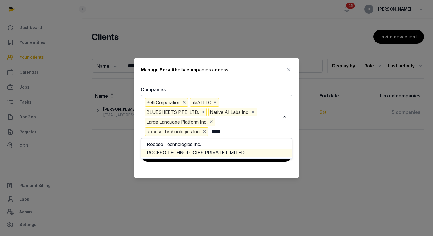
click at [233, 151] on li "ROCESO TECHNOLOGIES PRIVATE LIMITED" at bounding box center [216, 152] width 151 height 8
type input "*****"
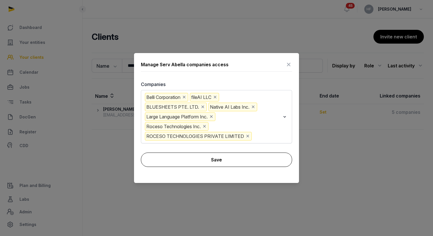
click at [228, 159] on button "Save" at bounding box center [216, 159] width 151 height 14
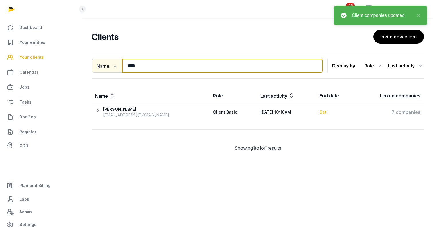
drag, startPoint x: 153, startPoint y: 66, endPoint x: 118, endPoint y: 66, distance: 34.9
click at [118, 66] on div "Name Name Email Entity **** Search" at bounding box center [207, 66] width 231 height 14
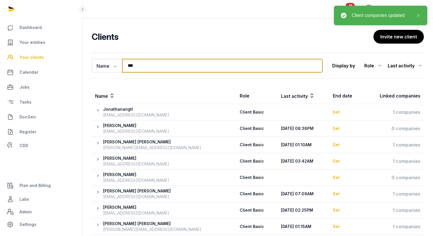
drag, startPoint x: 144, startPoint y: 67, endPoint x: 126, endPoint y: 66, distance: 18.3
click at [125, 67] on input "***" at bounding box center [222, 66] width 201 height 14
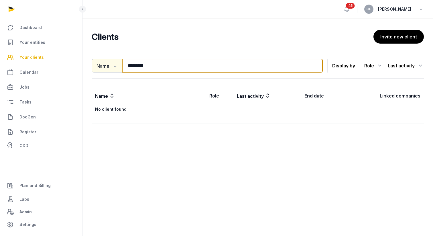
type input "*********"
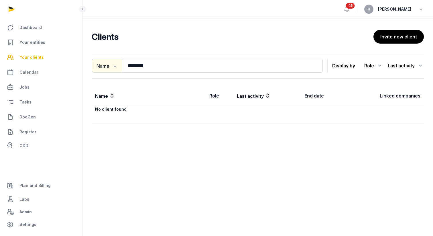
click at [114, 64] on icon "button" at bounding box center [115, 66] width 6 height 6
click at [113, 92] on div "Email" at bounding box center [115, 89] width 46 height 11
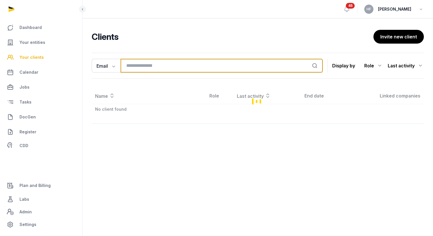
click at [176, 67] on input "search" at bounding box center [221, 66] width 202 height 14
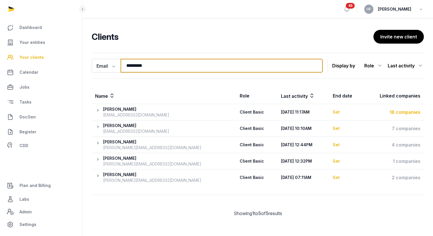
type input "*********"
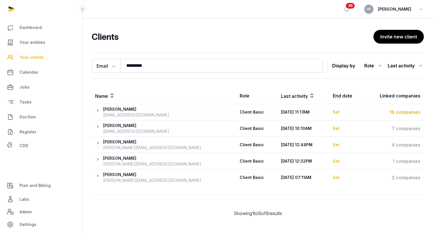
click at [409, 111] on div "18 companies" at bounding box center [393, 111] width 54 height 7
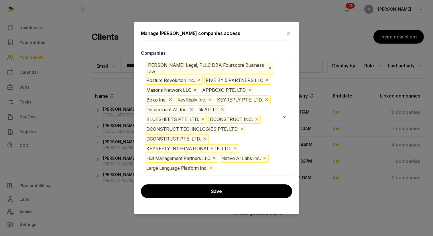
click at [246, 166] on input "Search for option" at bounding box center [248, 167] width 64 height 9
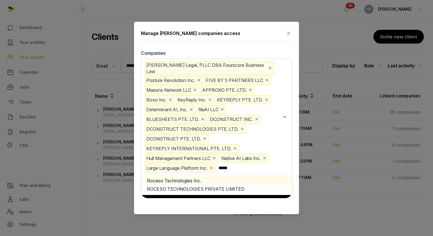
type input "*****"
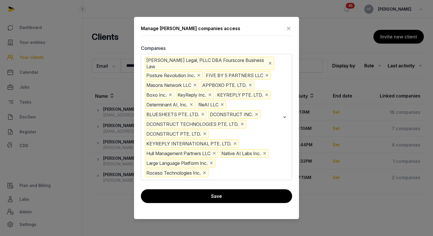
click at [242, 170] on input "Search for option" at bounding box center [244, 172] width 71 height 9
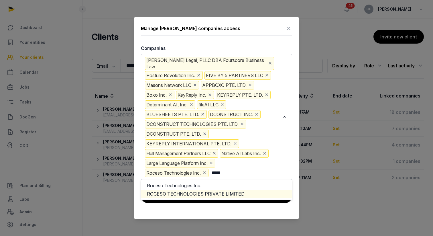
click at [241, 190] on li "ROCESO TECHNOLOGIES PRIVATE LIMITED" at bounding box center [216, 193] width 151 height 8
type input "*****"
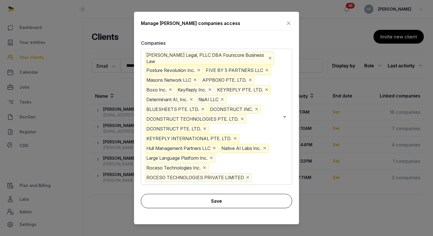
click at [241, 197] on button "Save" at bounding box center [216, 200] width 151 height 14
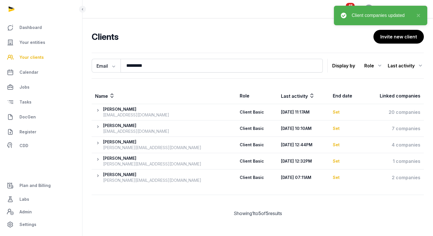
click at [405, 127] on table "Name Role Last activity End date Linked companies Ben Jacob ben@fourscorelaw.co…" at bounding box center [258, 137] width 332 height 98
click at [402, 127] on div "7 companies" at bounding box center [393, 128] width 54 height 7
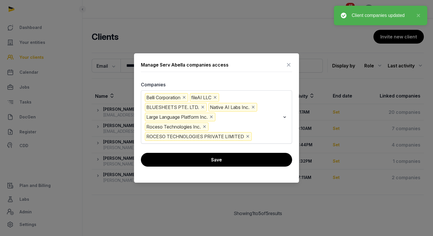
click at [254, 136] on input "Search for option" at bounding box center [266, 136] width 27 height 9
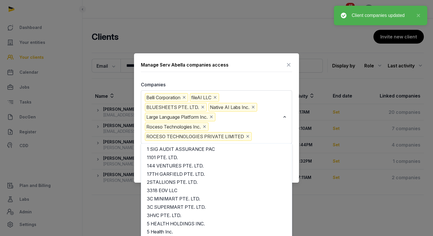
scroll to position [8471, 0]
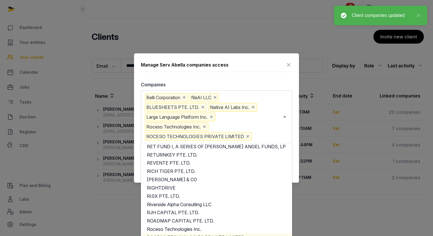
click at [247, 76] on div "Manage Serv Abella companies access Companies Belli Corporation fileAI LLC BLUE…" at bounding box center [216, 117] width 165 height 129
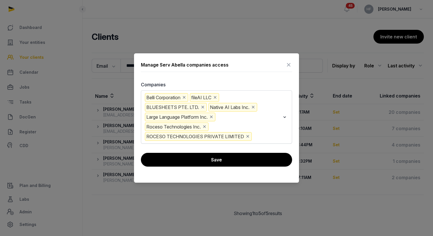
click at [291, 64] on icon at bounding box center [288, 64] width 7 height 9
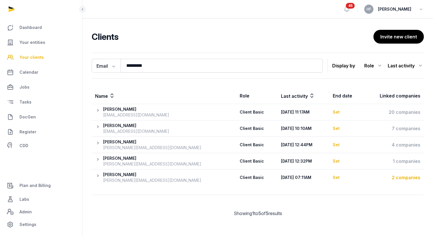
click at [401, 178] on div "2 companies" at bounding box center [393, 177] width 54 height 7
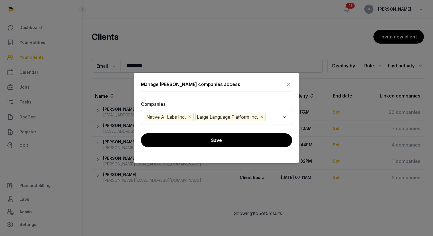
click at [278, 116] on input "Search for option" at bounding box center [273, 116] width 13 height 9
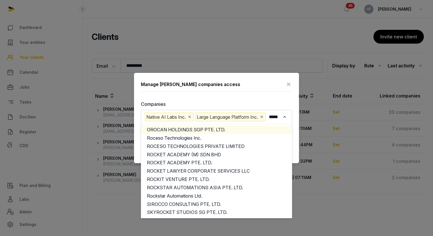
scroll to position [0, 5]
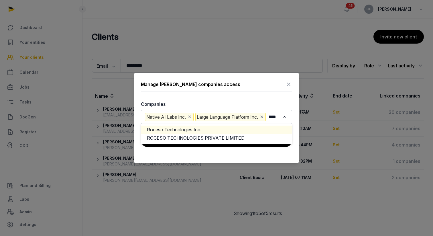
click at [251, 130] on li "Roceso Technologies Inc." at bounding box center [216, 129] width 151 height 8
type input "*****"
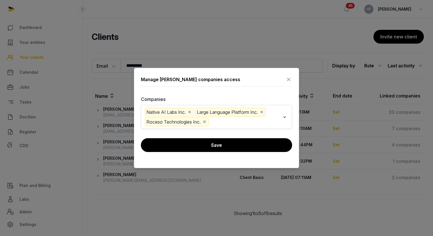
scroll to position [0, 0]
click at [266, 123] on input "Search for option" at bounding box center [244, 121] width 70 height 9
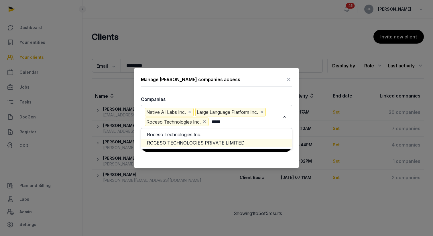
click at [235, 141] on li "ROCESO TECHNOLOGIES PRIVATE LIMITED" at bounding box center [216, 143] width 151 height 8
type input "*****"
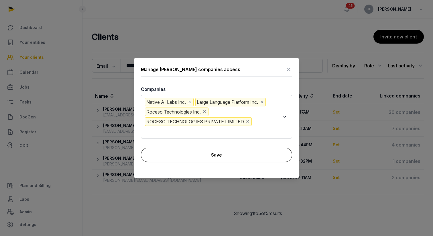
click at [254, 150] on button "Save" at bounding box center [216, 154] width 151 height 14
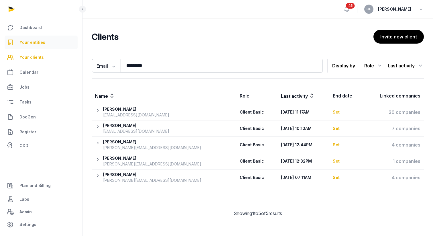
click at [37, 37] on link "Your entities" at bounding box center [41, 42] width 73 height 14
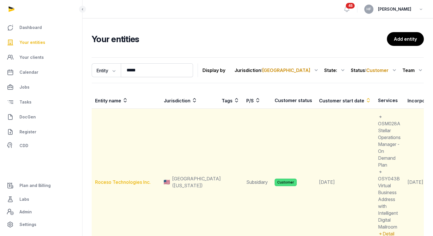
click at [140, 181] on link "Roceso Technologies Inc." at bounding box center [123, 182] width 56 height 6
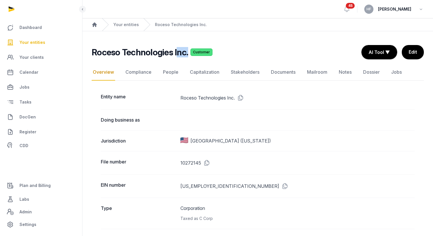
drag, startPoint x: 187, startPoint y: 54, endPoint x: 175, endPoint y: 54, distance: 12.6
click at [175, 54] on div "Roceso Technologies Inc. Customer" at bounding box center [224, 52] width 265 height 10
click at [239, 97] on icon at bounding box center [239, 97] width 9 height 9
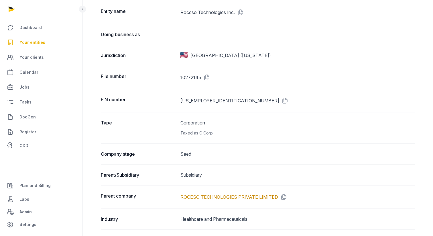
scroll to position [86, 0]
click at [281, 195] on icon at bounding box center [282, 195] width 9 height 9
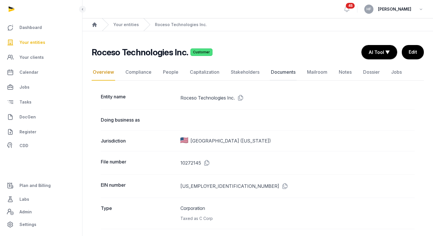
click at [276, 75] on link "Documents" at bounding box center [283, 72] width 27 height 17
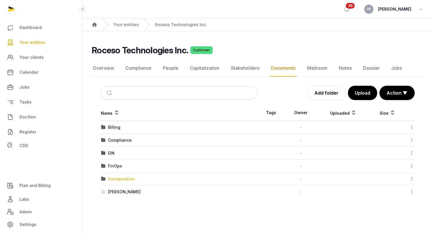
click at [129, 178] on div "Incorporation" at bounding box center [121, 179] width 27 height 6
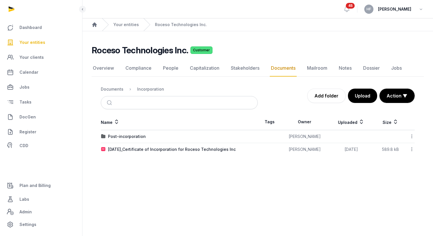
click at [412, 135] on icon at bounding box center [411, 136] width 5 height 6
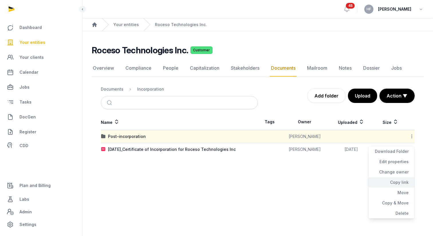
click at [399, 181] on div "Copy link" at bounding box center [391, 182] width 46 height 10
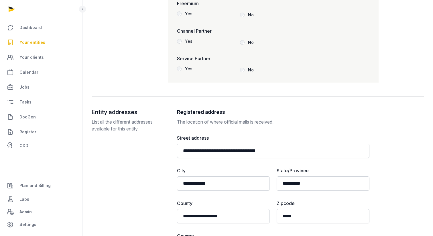
scroll to position [925, 0]
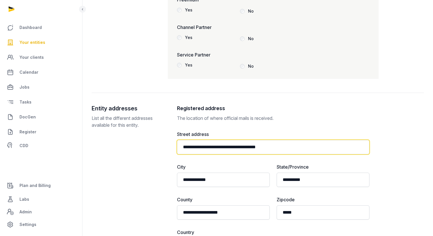
drag, startPoint x: 211, startPoint y: 148, endPoint x: 172, endPoint y: 145, distance: 39.6
click at [172, 145] on div "**********" at bounding box center [258, 227] width 332 height 246
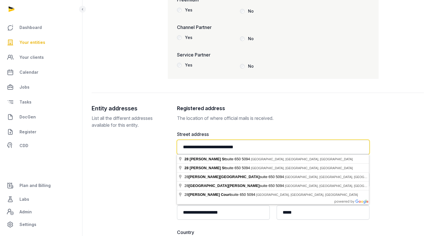
type input "**********"
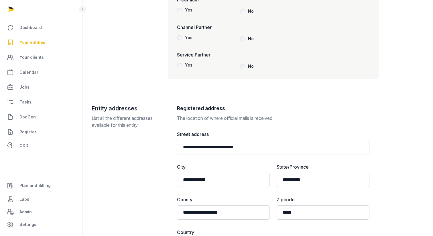
click at [278, 125] on div "**********" at bounding box center [273, 220] width 192 height 232
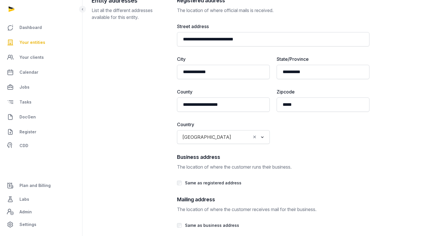
scroll to position [1143, 0]
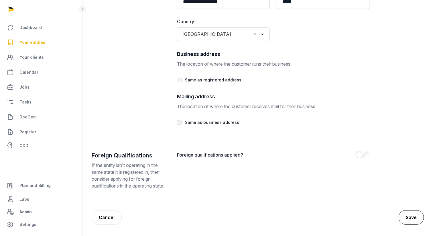
click at [412, 215] on button "Save" at bounding box center [410, 217] width 25 height 14
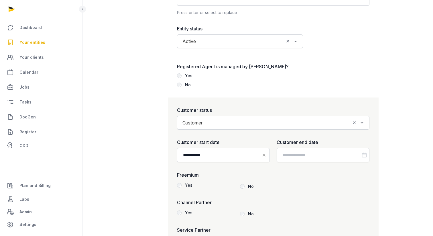
scroll to position [543, 0]
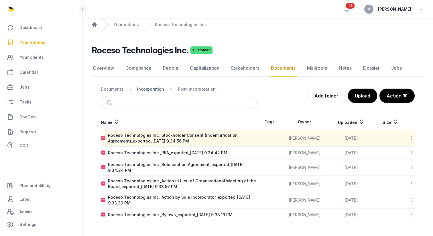
click at [155, 88] on div "Incorporation" at bounding box center [150, 89] width 27 height 6
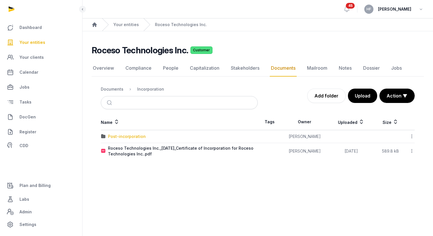
click at [134, 134] on div "Post-incorporation" at bounding box center [127, 136] width 38 height 6
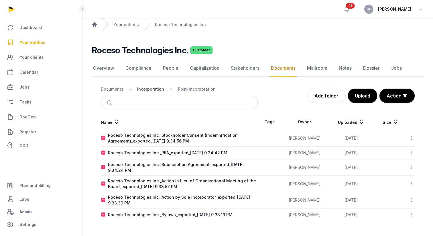
click at [154, 87] on div "Incorporation" at bounding box center [150, 89] width 27 height 6
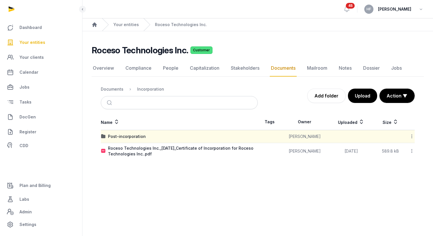
click at [412, 134] on icon at bounding box center [411, 136] width 5 height 6
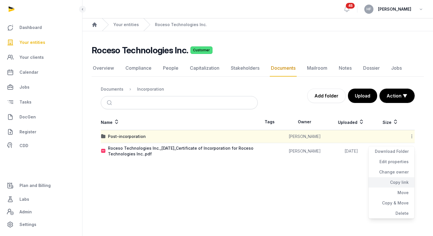
click at [401, 181] on div "Copy link" at bounding box center [391, 182] width 46 height 10
